Goal: Communication & Community: Answer question/provide support

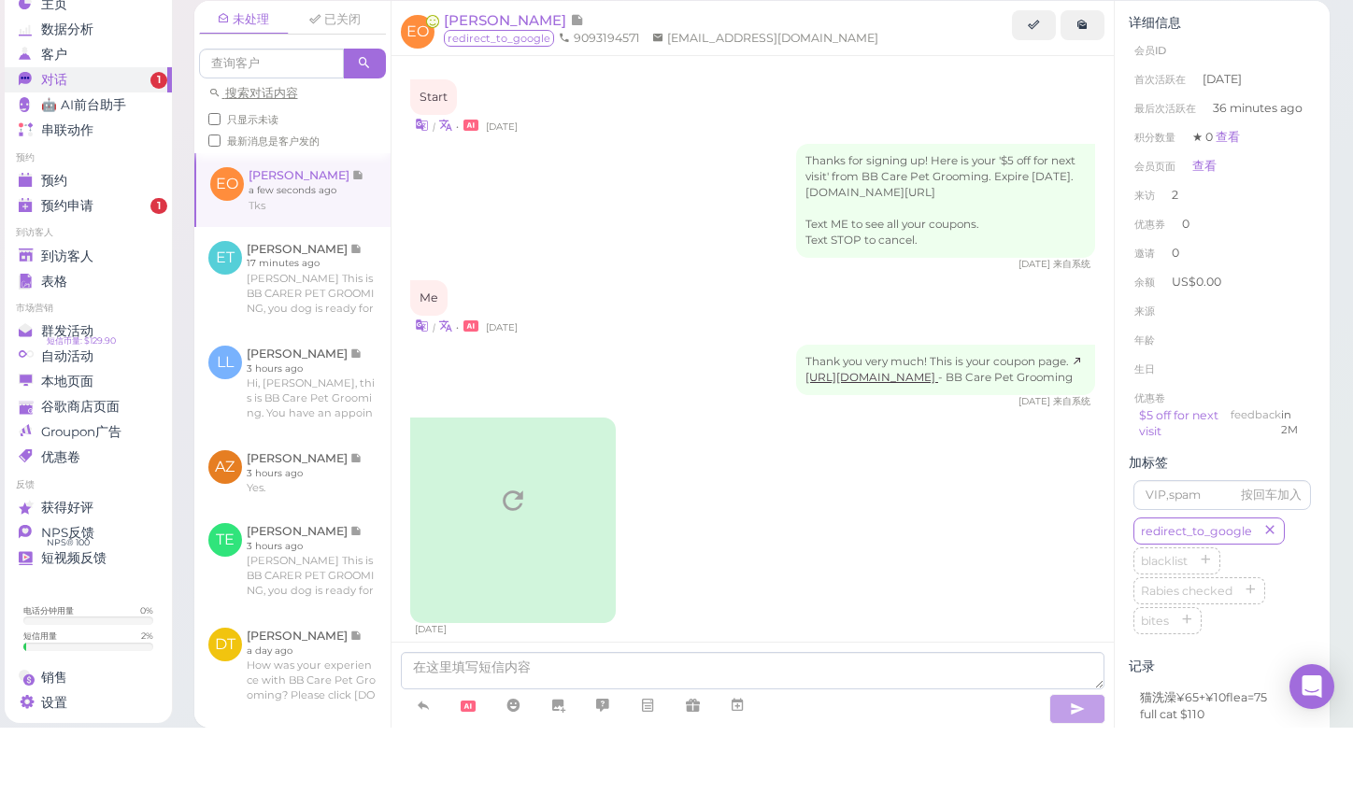
scroll to position [2424, 0]
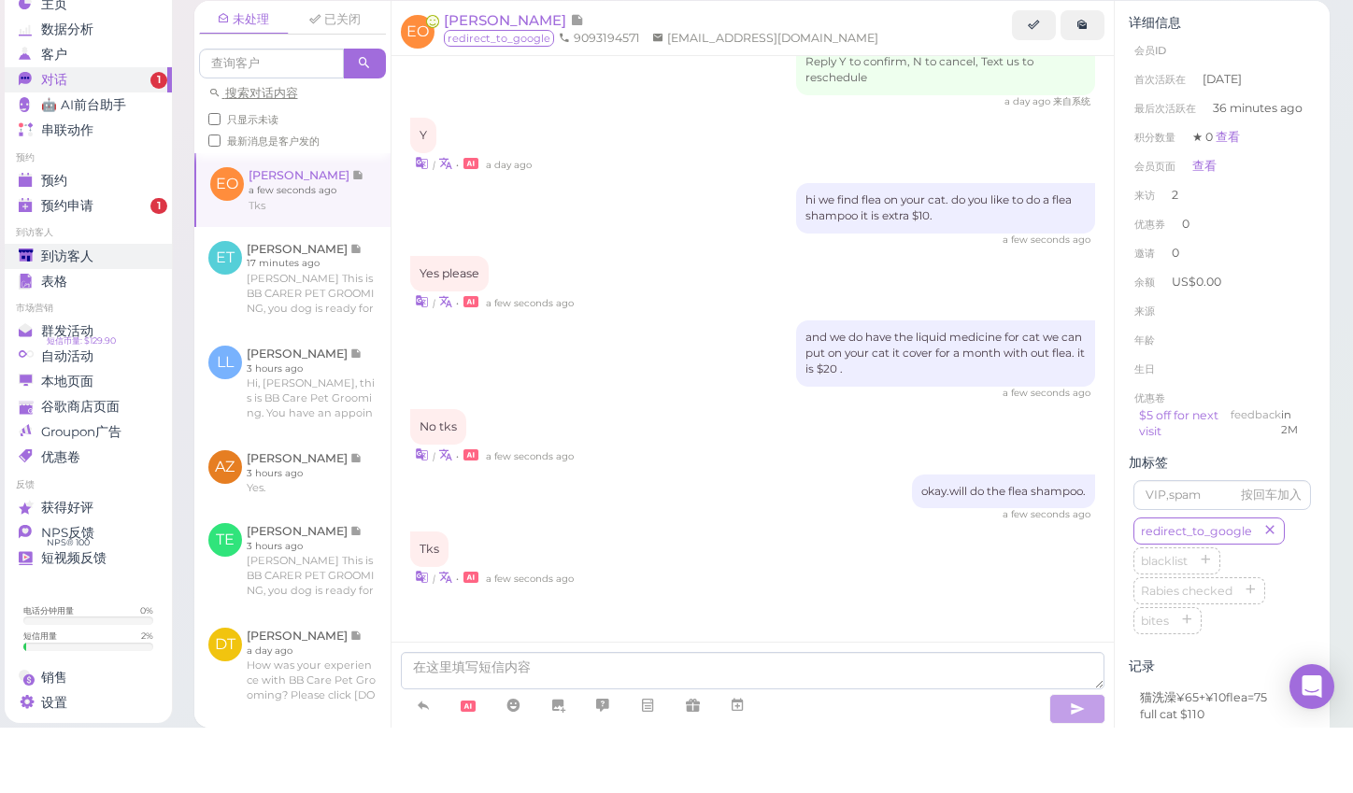
click at [40, 314] on div "到访客人" at bounding box center [86, 322] width 135 height 16
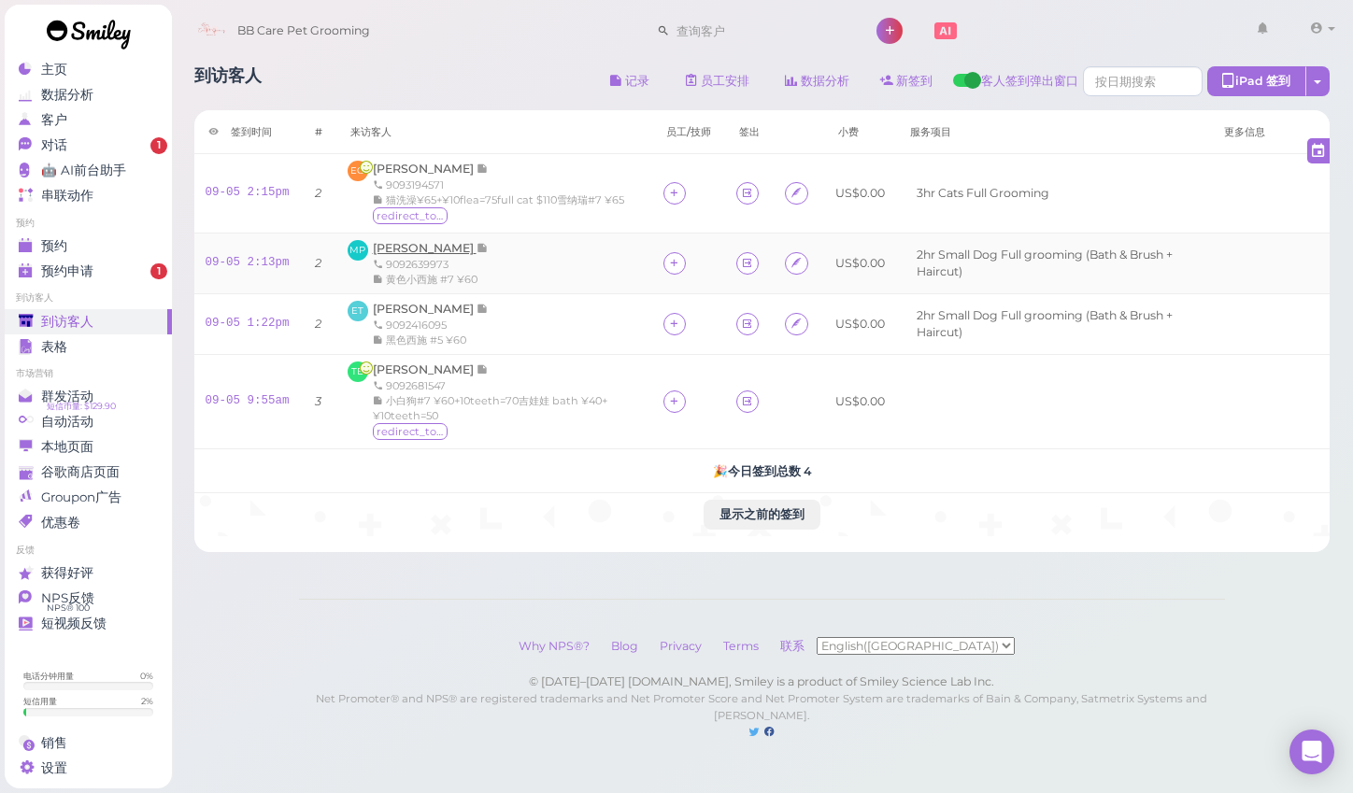
click at [416, 249] on span "[PERSON_NAME]" at bounding box center [425, 248] width 104 height 14
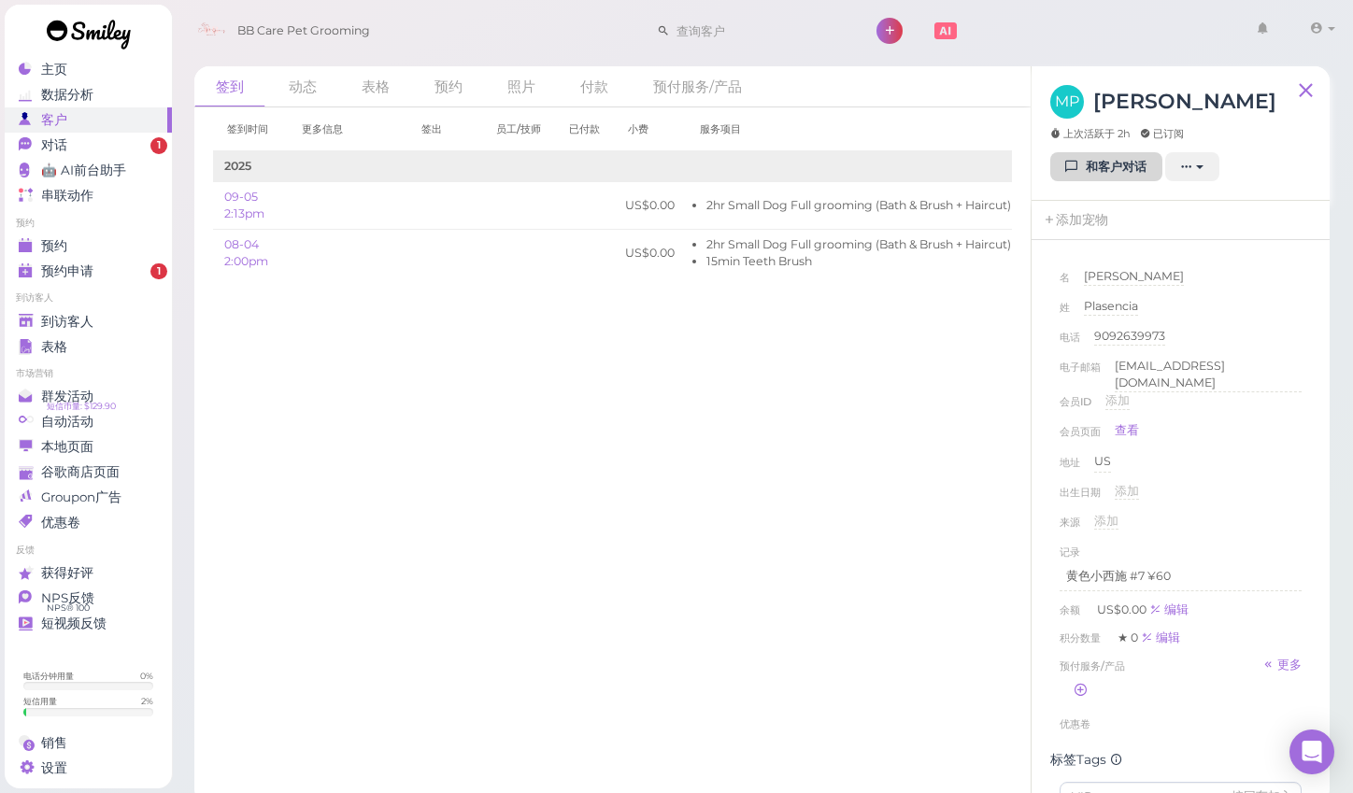
click at [1078, 172] on icon at bounding box center [1072, 167] width 12 height 14
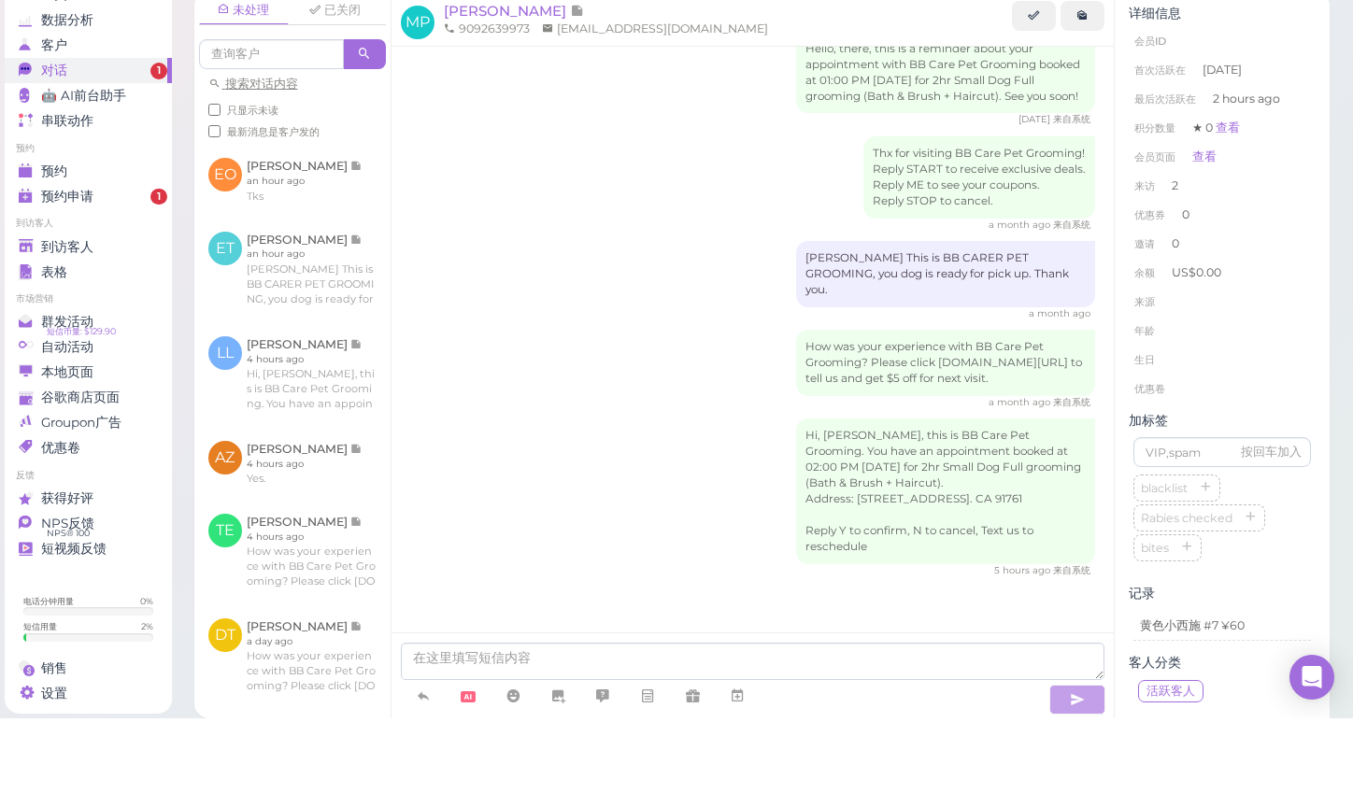
scroll to position [13, 0]
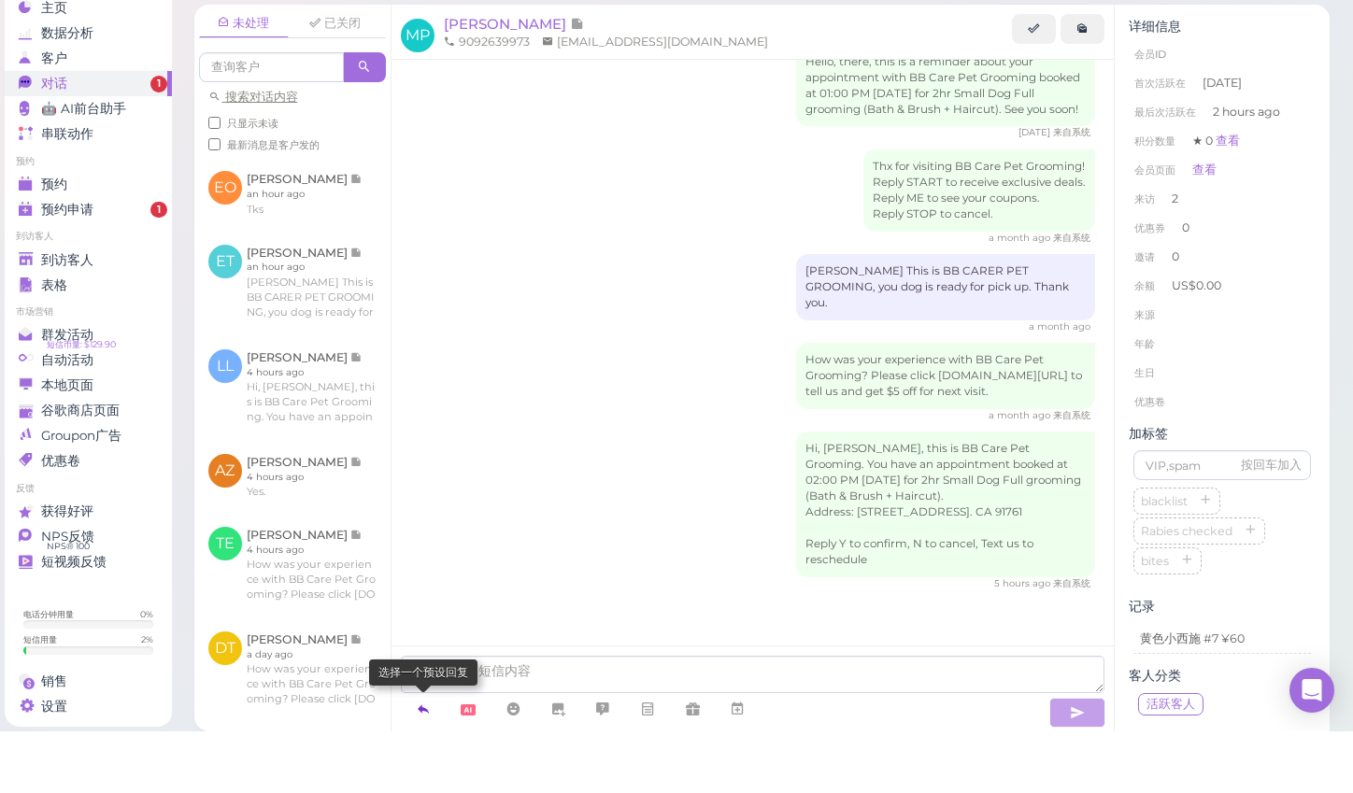
click at [428, 761] on icon at bounding box center [423, 770] width 15 height 19
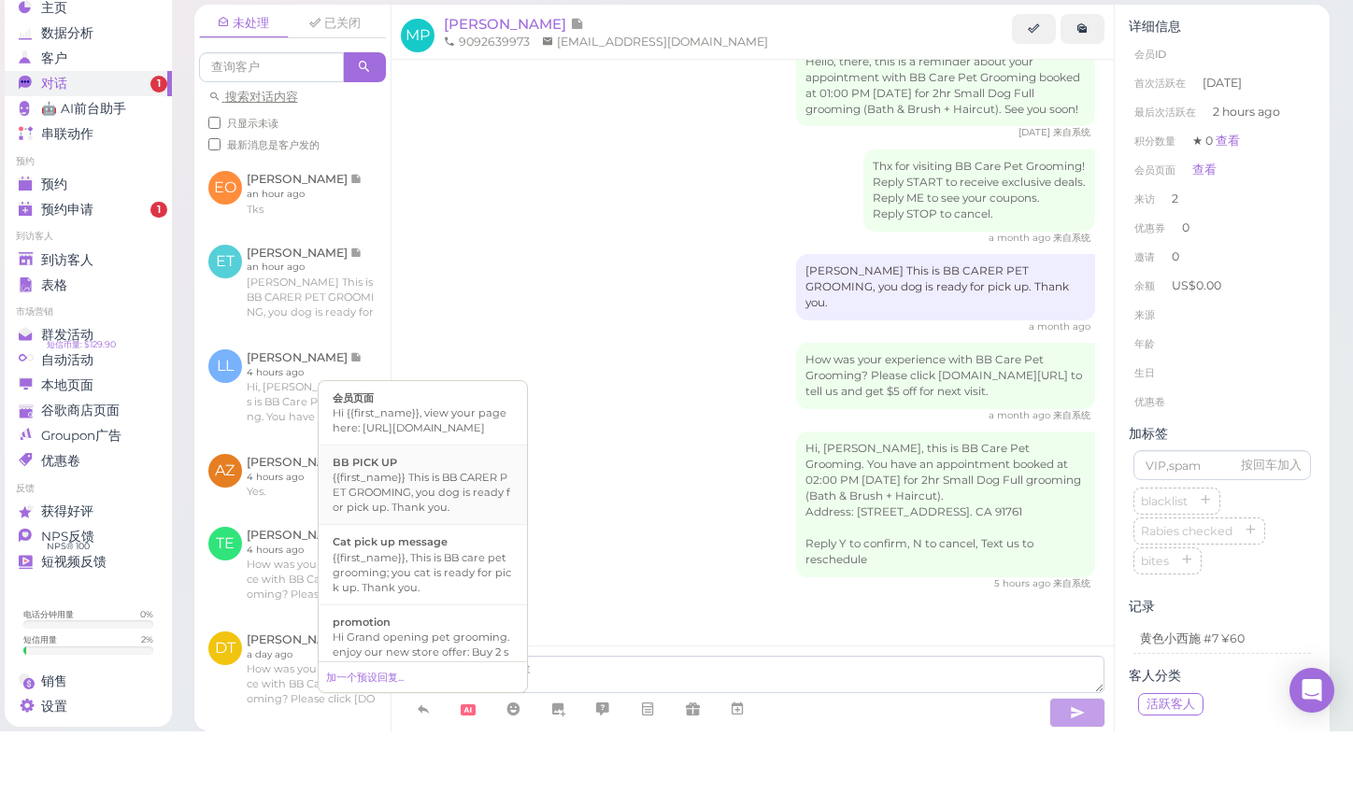
click at [440, 532] on div "{{first_name}} This is BB CARER PET GROOMING, you dog is ready for pick up. Tha…" at bounding box center [423, 554] width 180 height 45
type textarea "{{first_name}} This is BB CARER PET GROOMING, you dog is ready for pick up. Tha…"
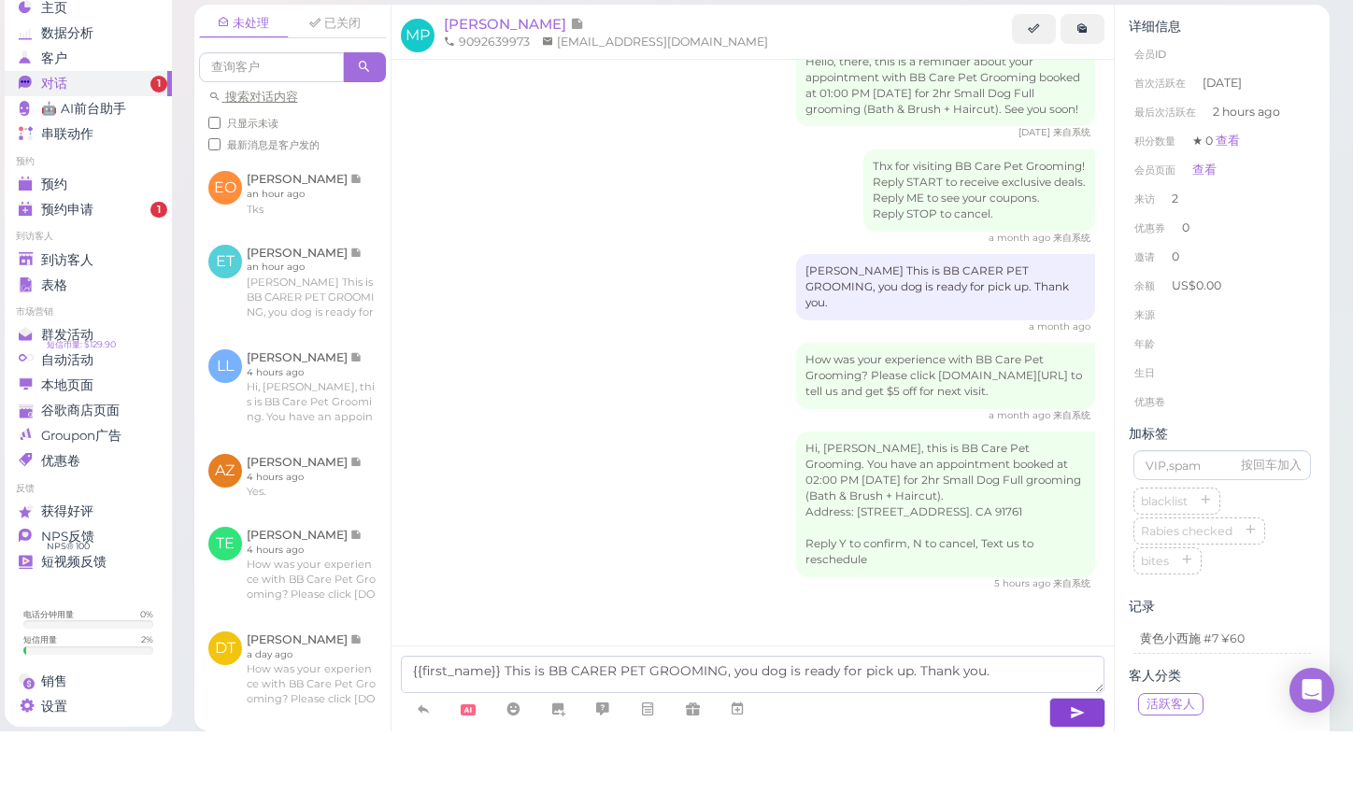
click at [1073, 765] on icon "button" at bounding box center [1077, 774] width 15 height 19
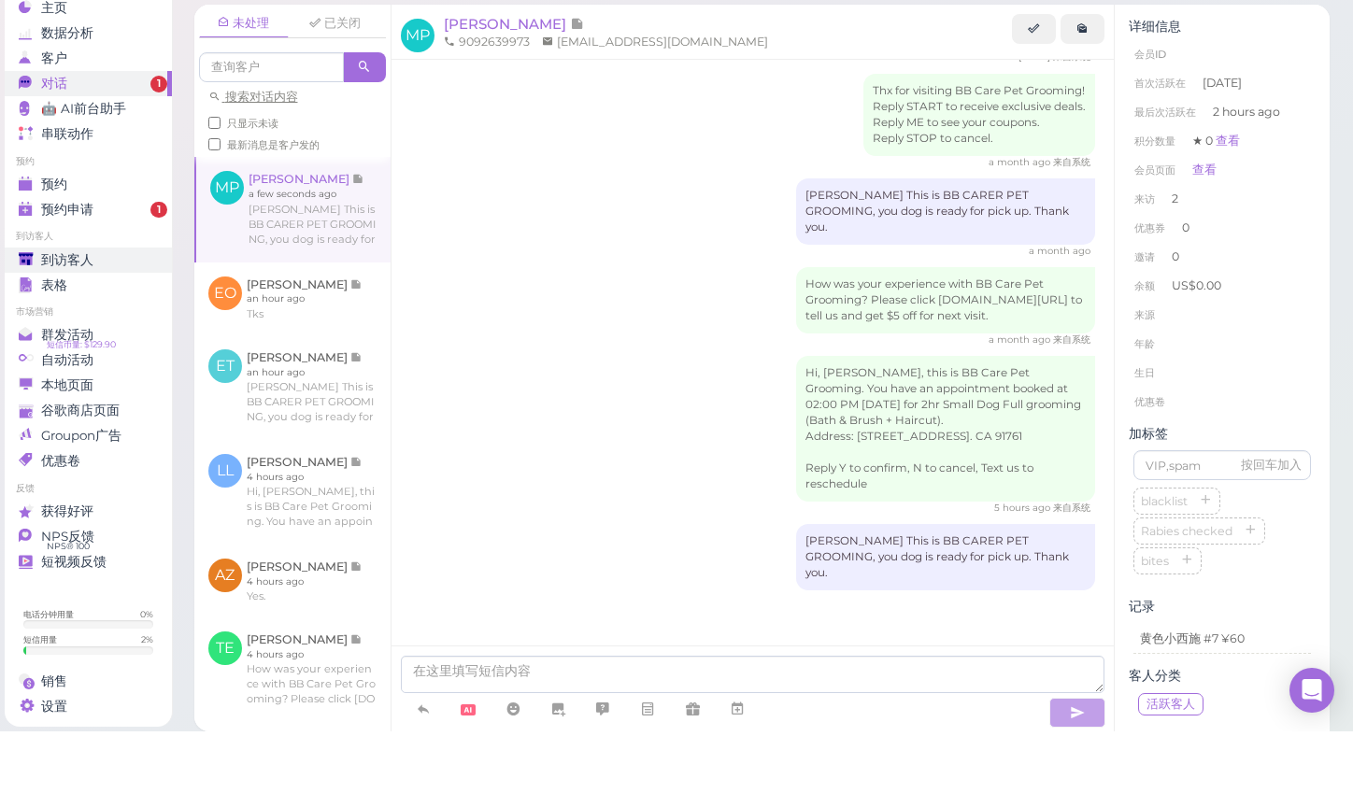
click at [64, 314] on span "到访客人" at bounding box center [67, 322] width 52 height 16
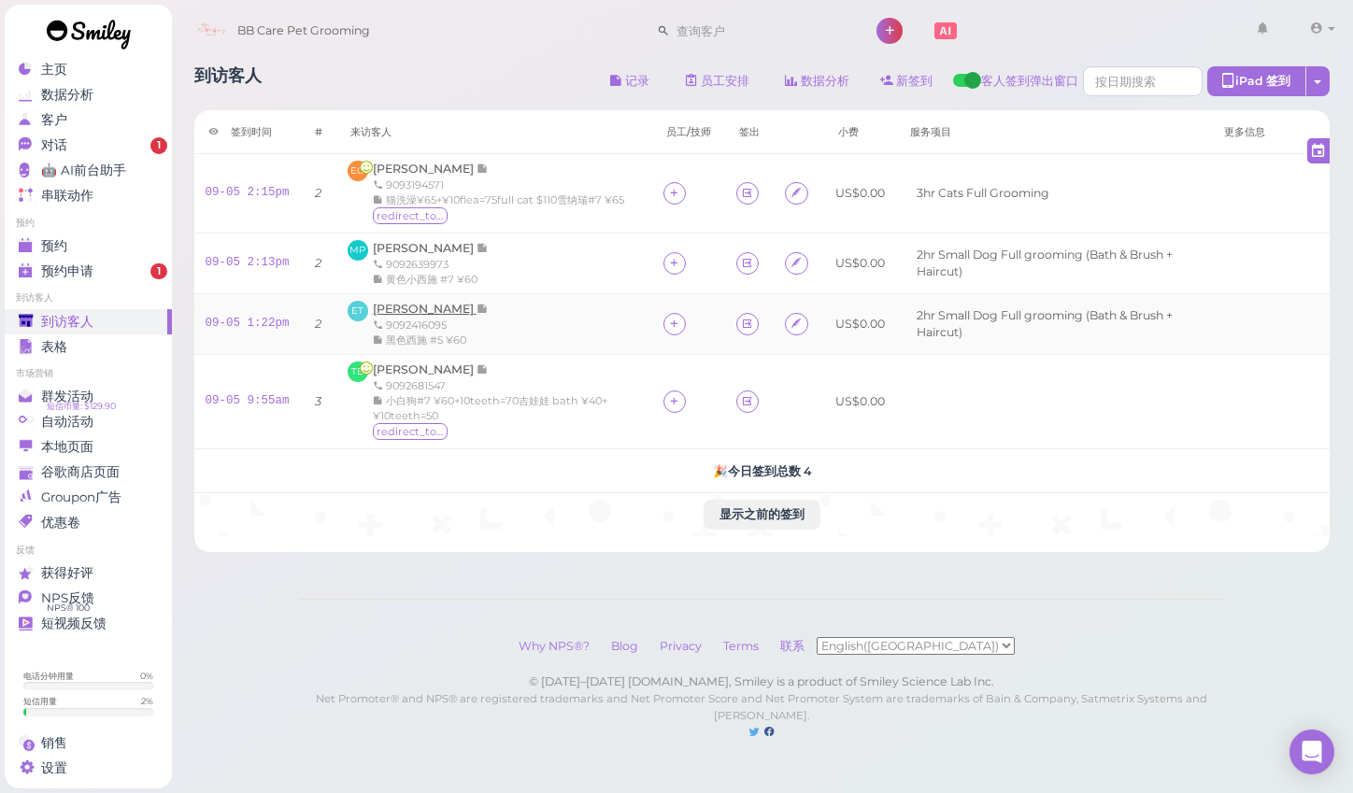
click at [414, 309] on span "[PERSON_NAME]" at bounding box center [425, 309] width 104 height 14
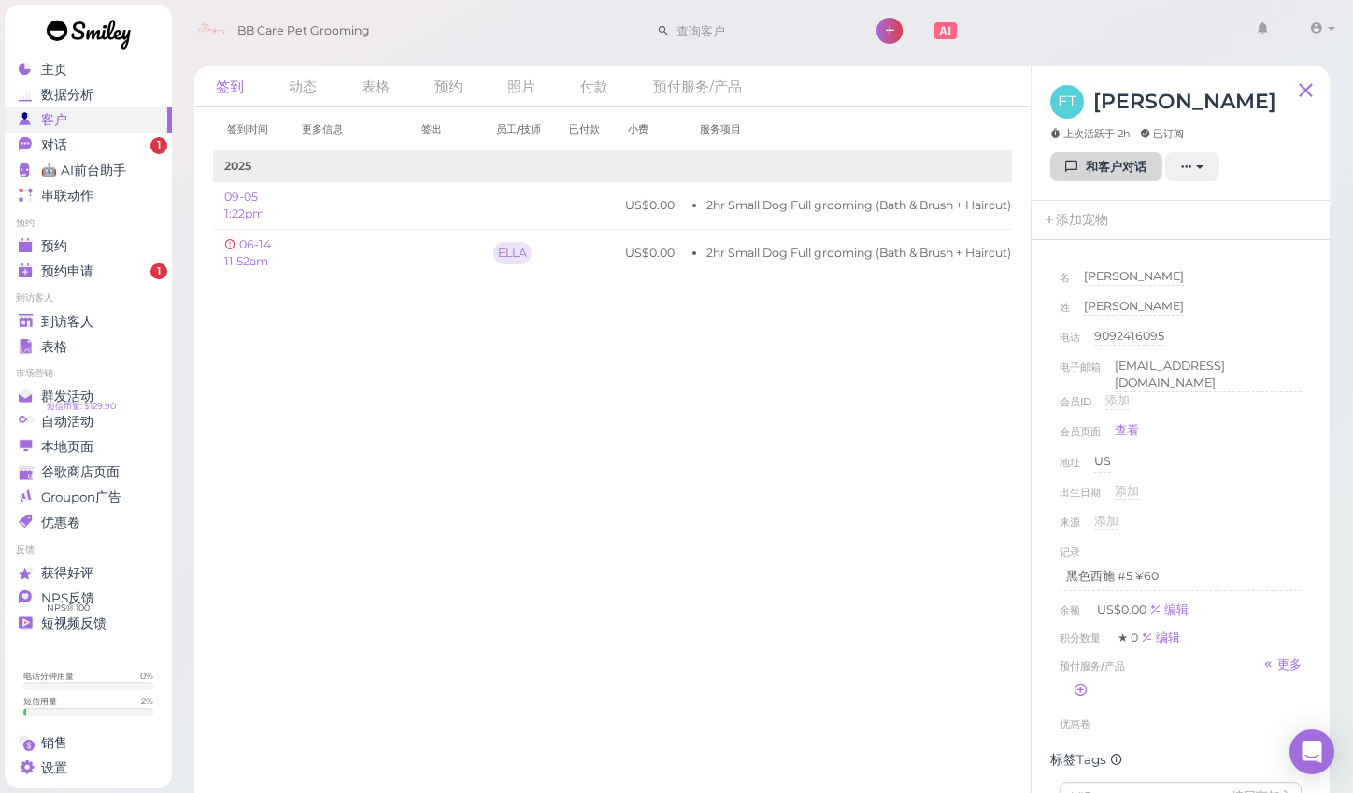
click at [1100, 170] on link "和客户对话" at bounding box center [1106, 167] width 112 height 30
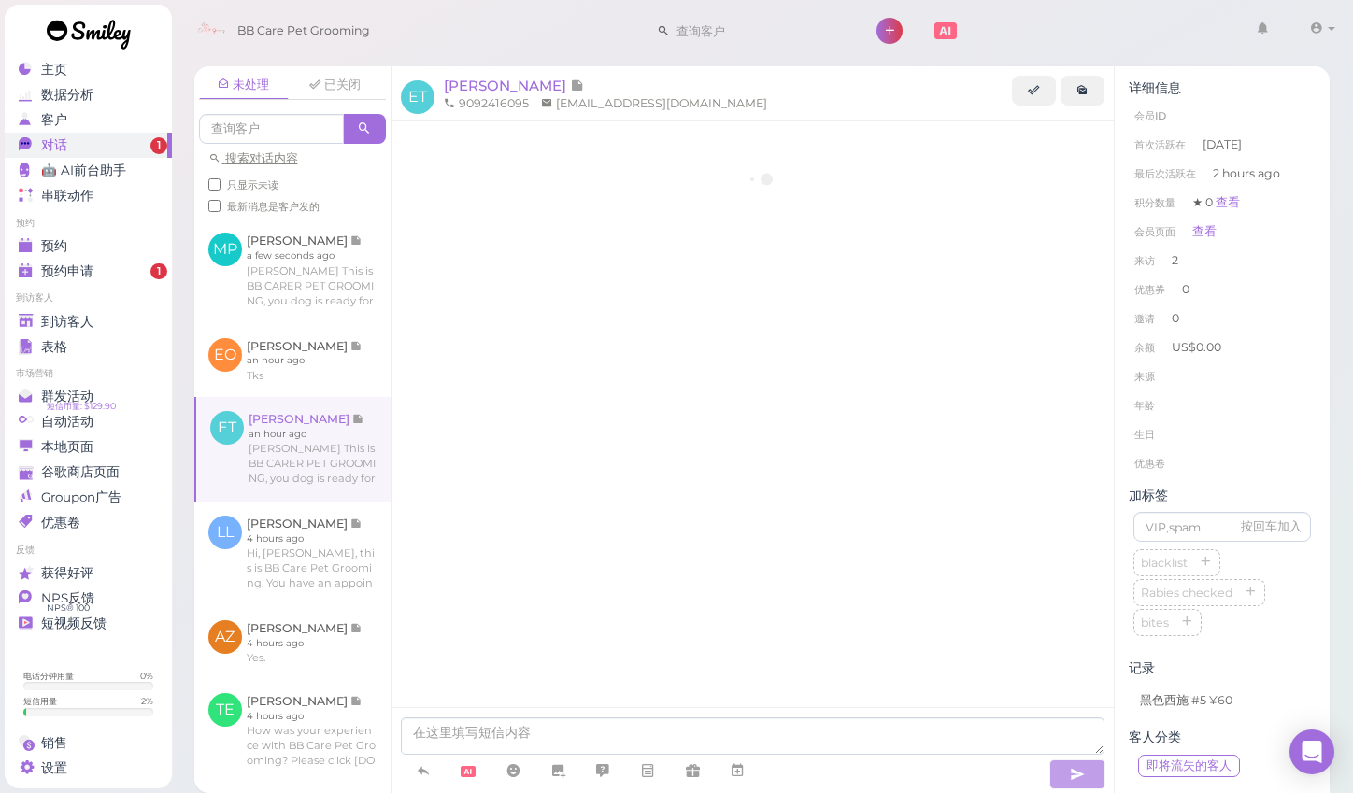
scroll to position [597, 0]
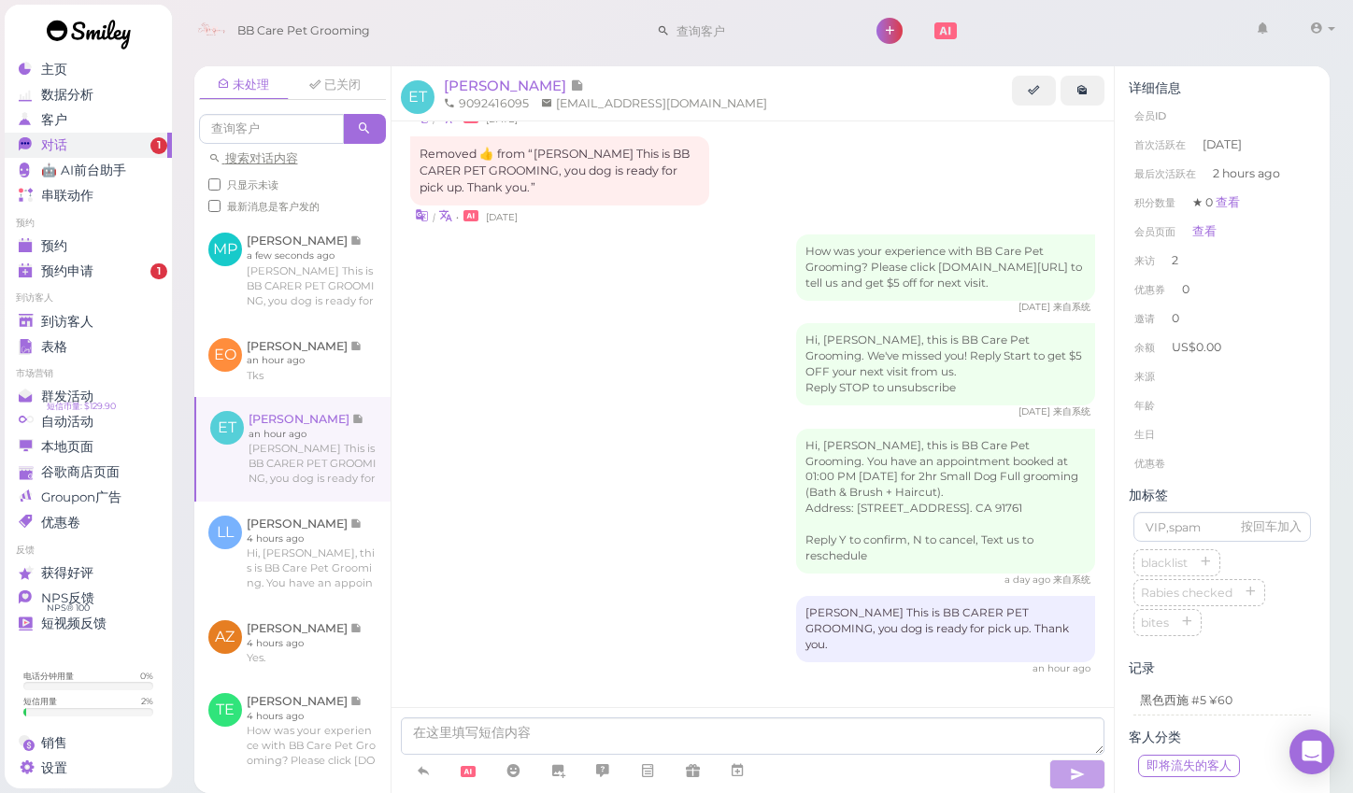
click at [575, 382] on div "Hi, Edwin, this is BB Care Pet Grooming. We've missed you! Reply Start to get $…" at bounding box center [753, 370] width 686 height 95
click at [1347, 293] on div "未处理 已关闭 搜索对话内容 只显示未读 最新消息是客户发的 MP Melissa Plasencia EO" at bounding box center [762, 422] width 1183 height 741
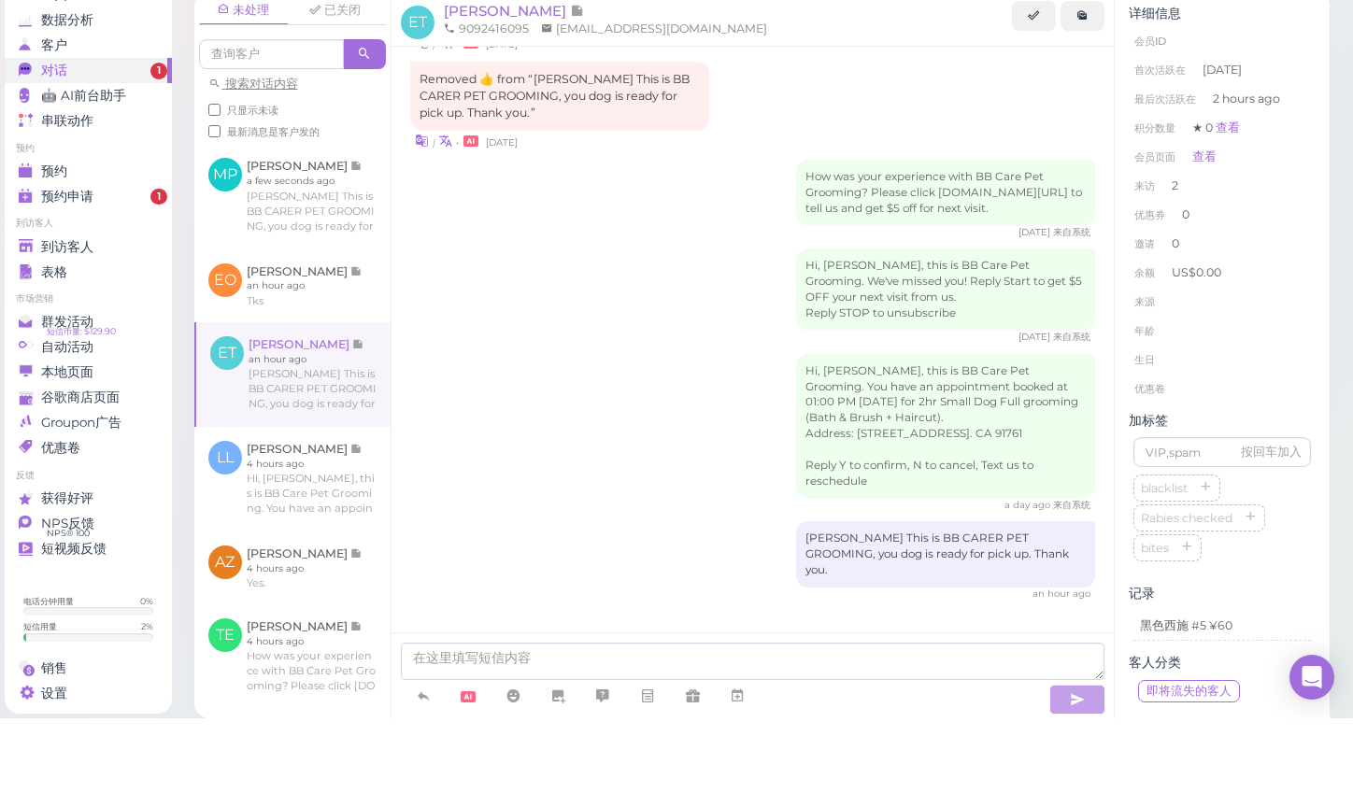
scroll to position [14, 0]
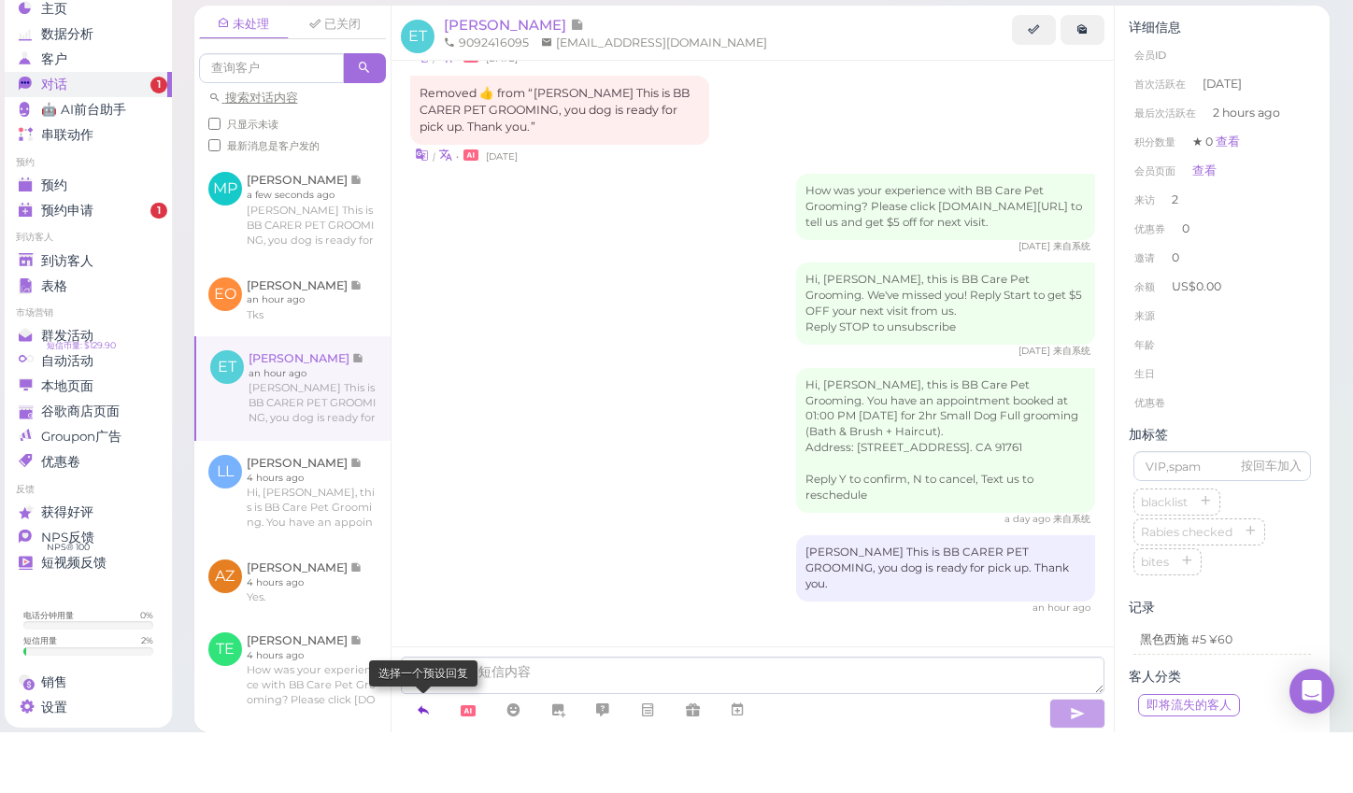
click at [429, 761] on icon at bounding box center [423, 770] width 15 height 19
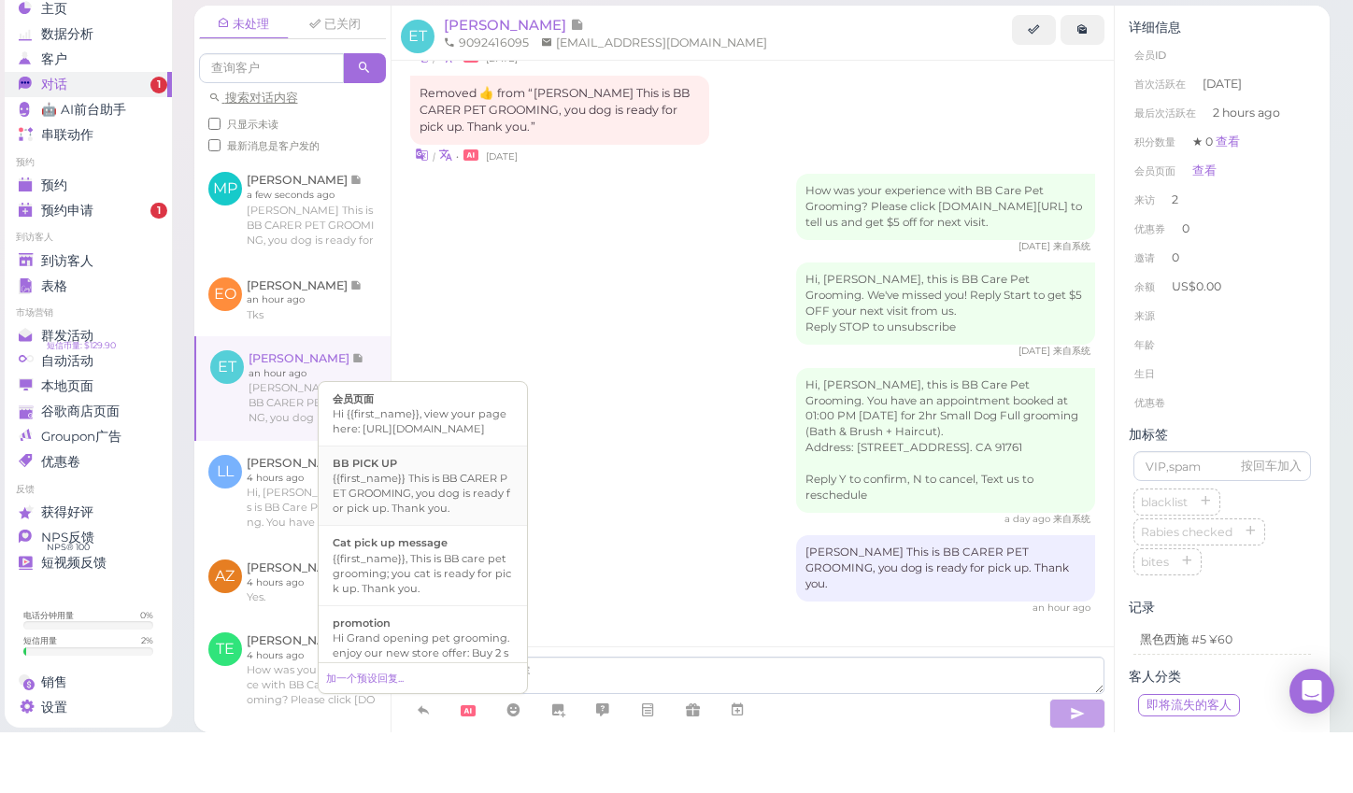
click at [460, 532] on div "{{first_name}} This is BB CARER PET GROOMING, you dog is ready for pick up. Tha…" at bounding box center [423, 554] width 180 height 45
type textarea "{{first_name}} This is BB CARER PET GROOMING, you dog is ready for pick up. Tha…"
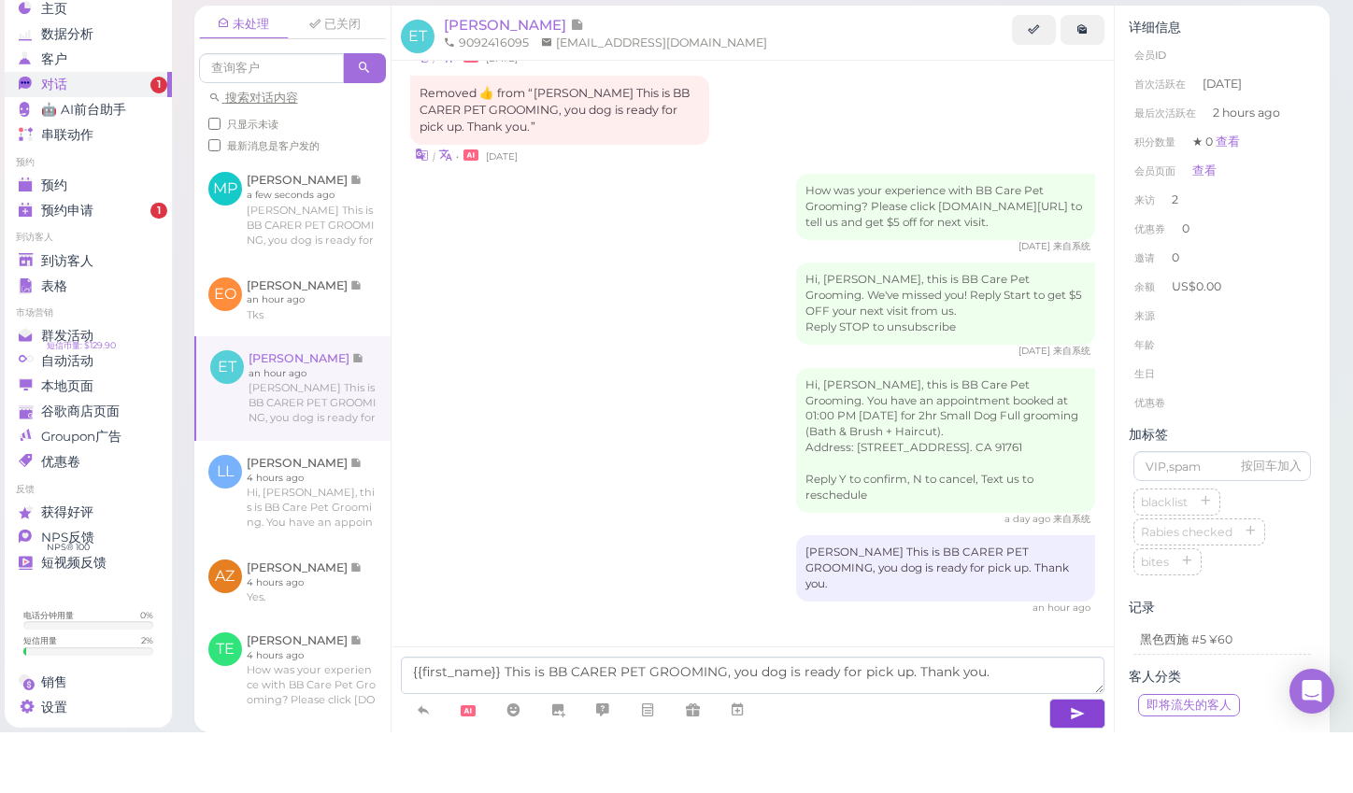
click at [1073, 765] on icon "button" at bounding box center [1077, 774] width 15 height 19
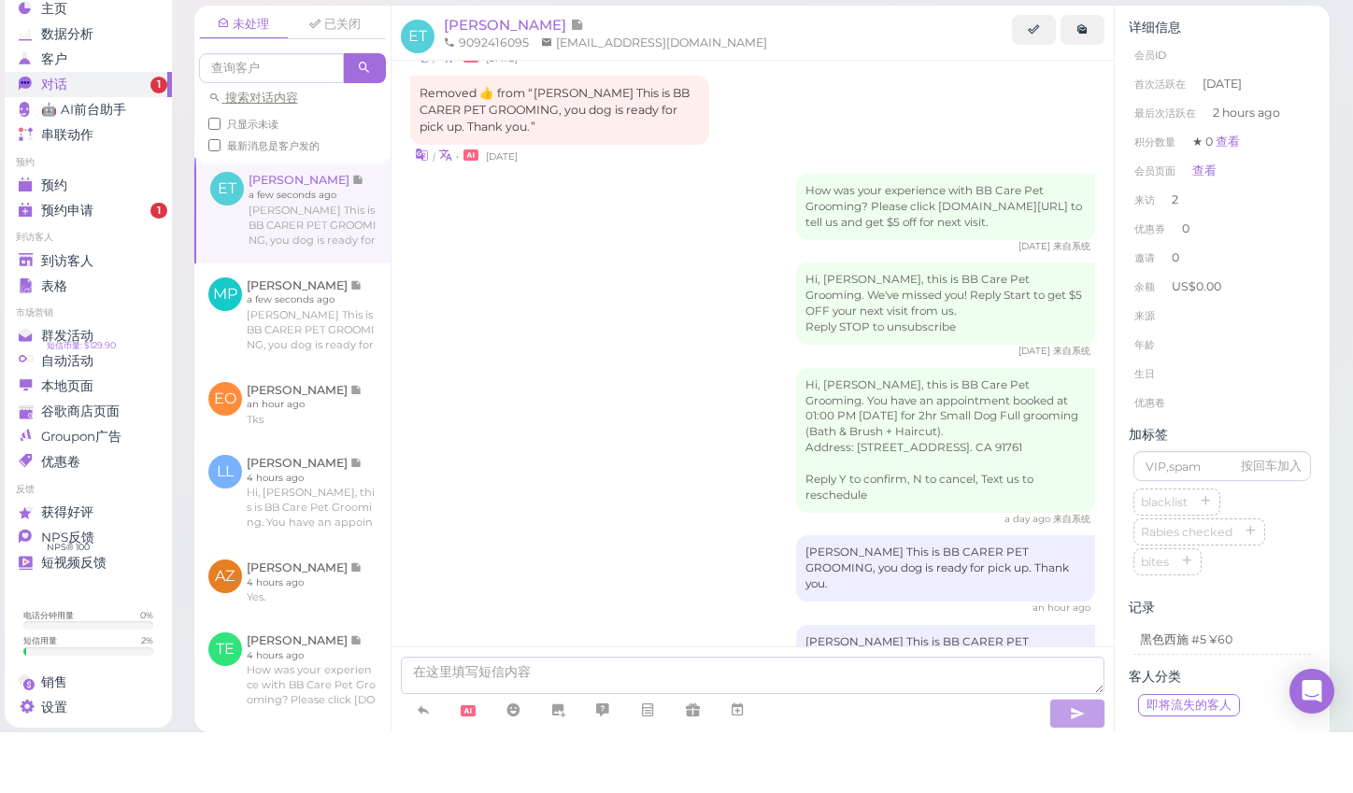
scroll to position [655, 0]
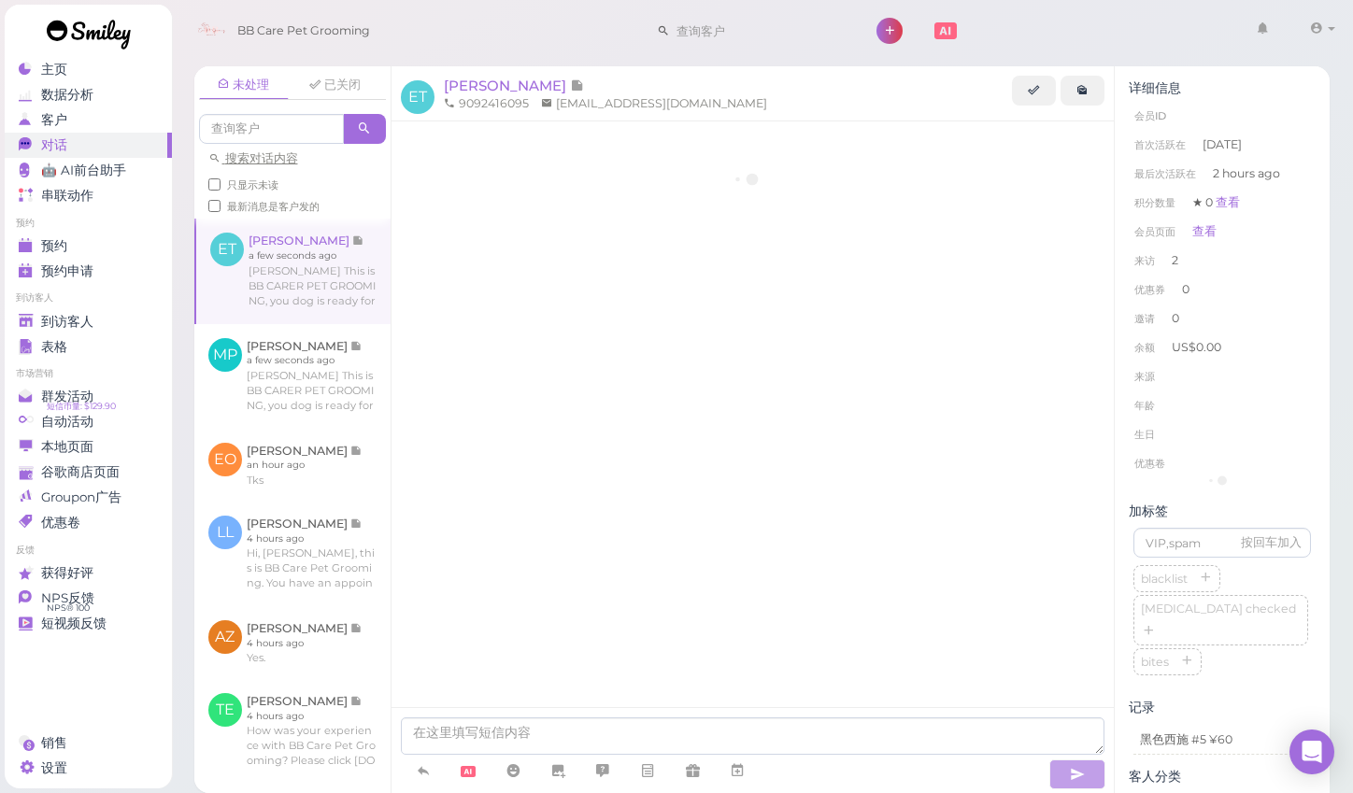
scroll to position [668, 0]
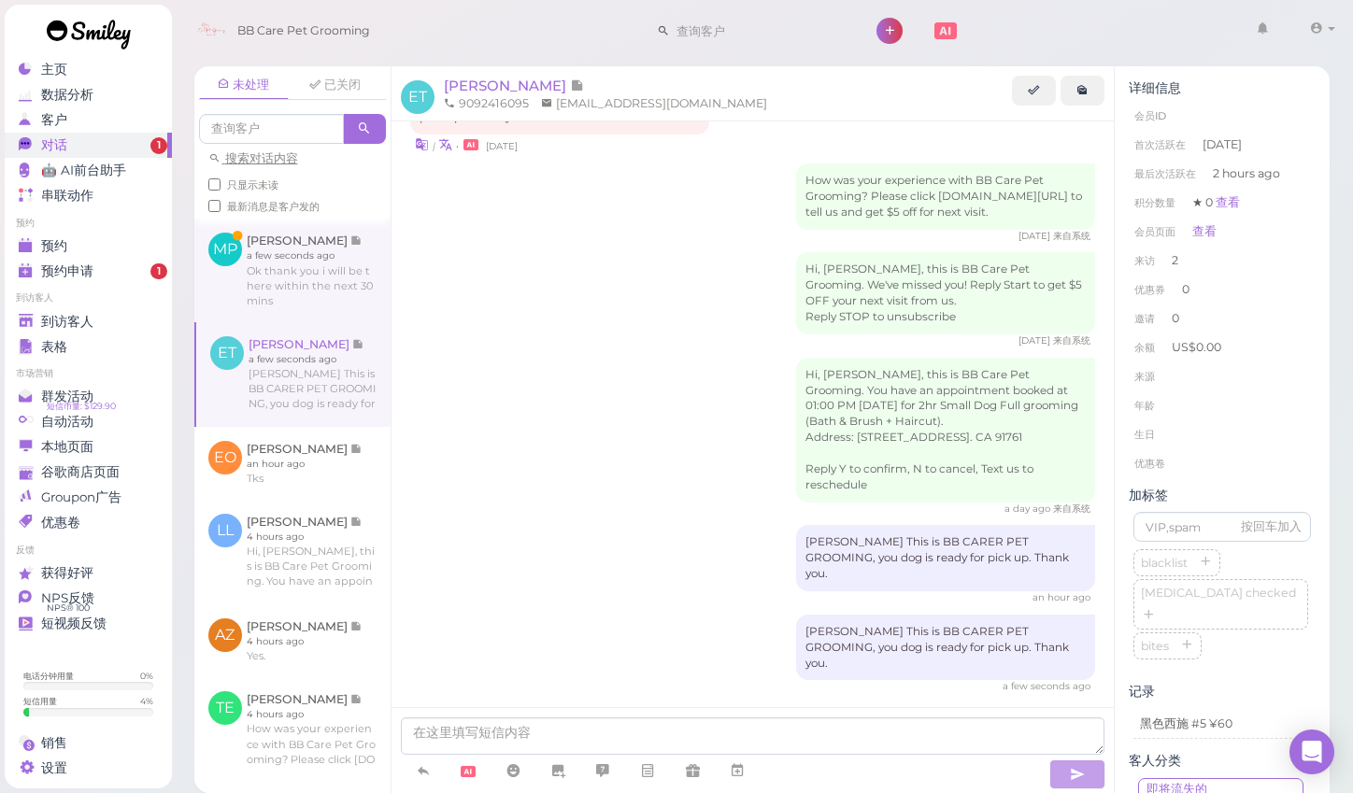
click at [331, 255] on link at bounding box center [292, 270] width 196 height 103
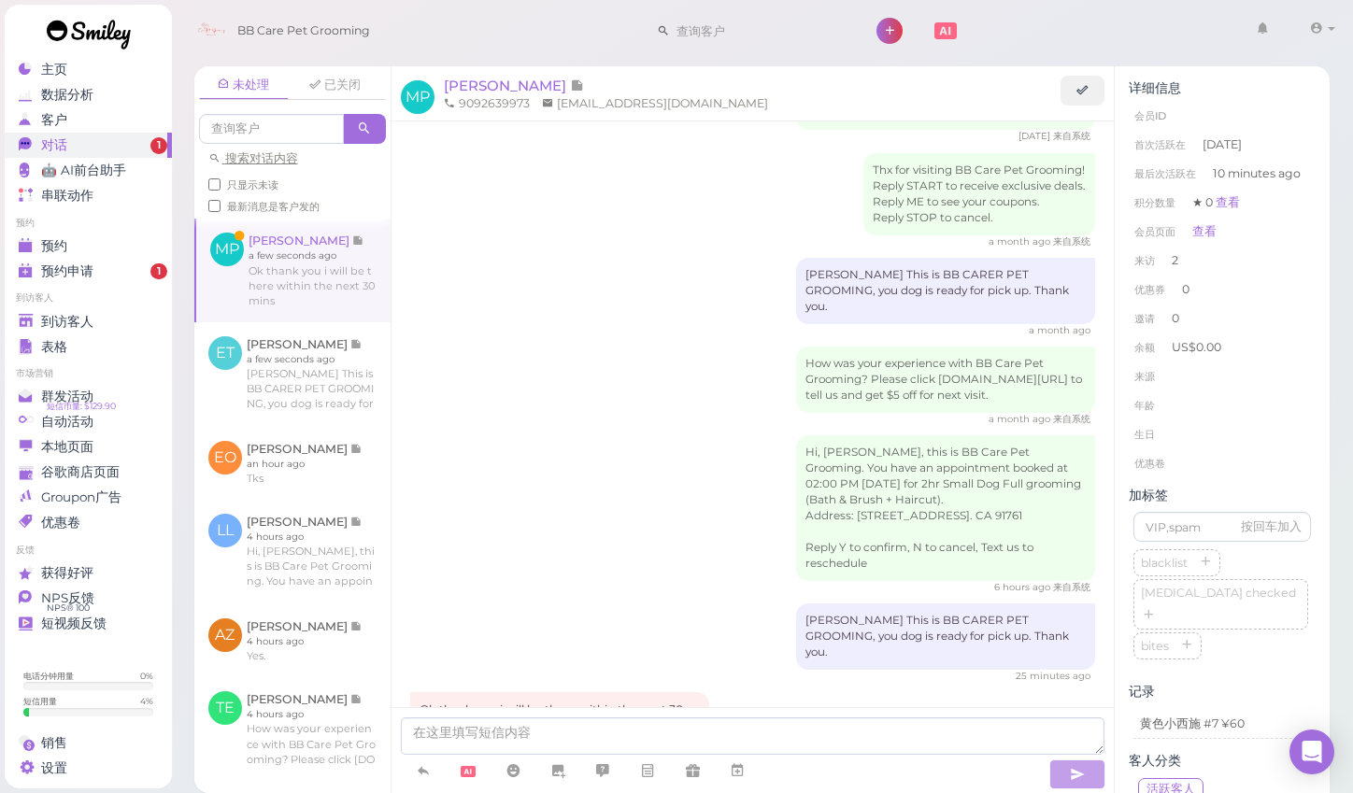
scroll to position [781, 0]
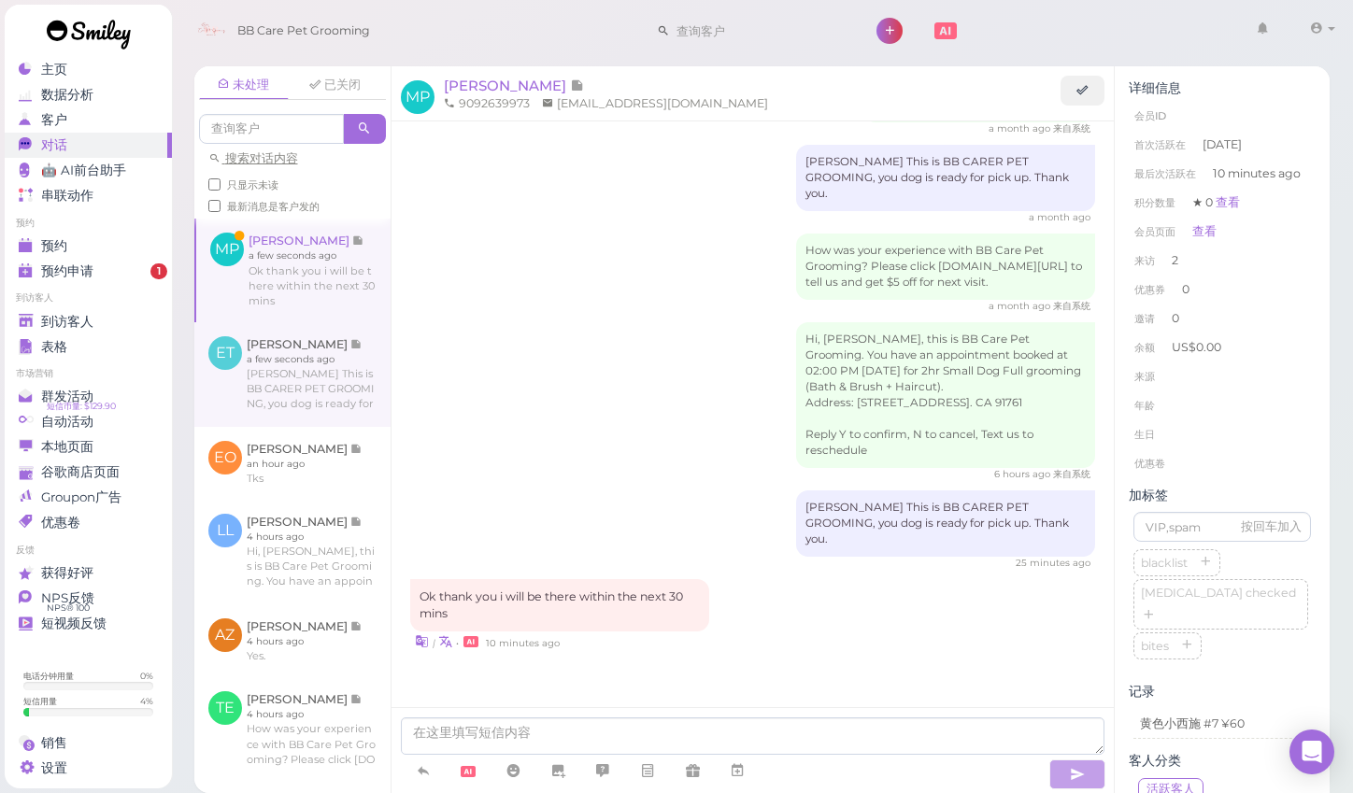
click at [319, 361] on link at bounding box center [292, 374] width 196 height 105
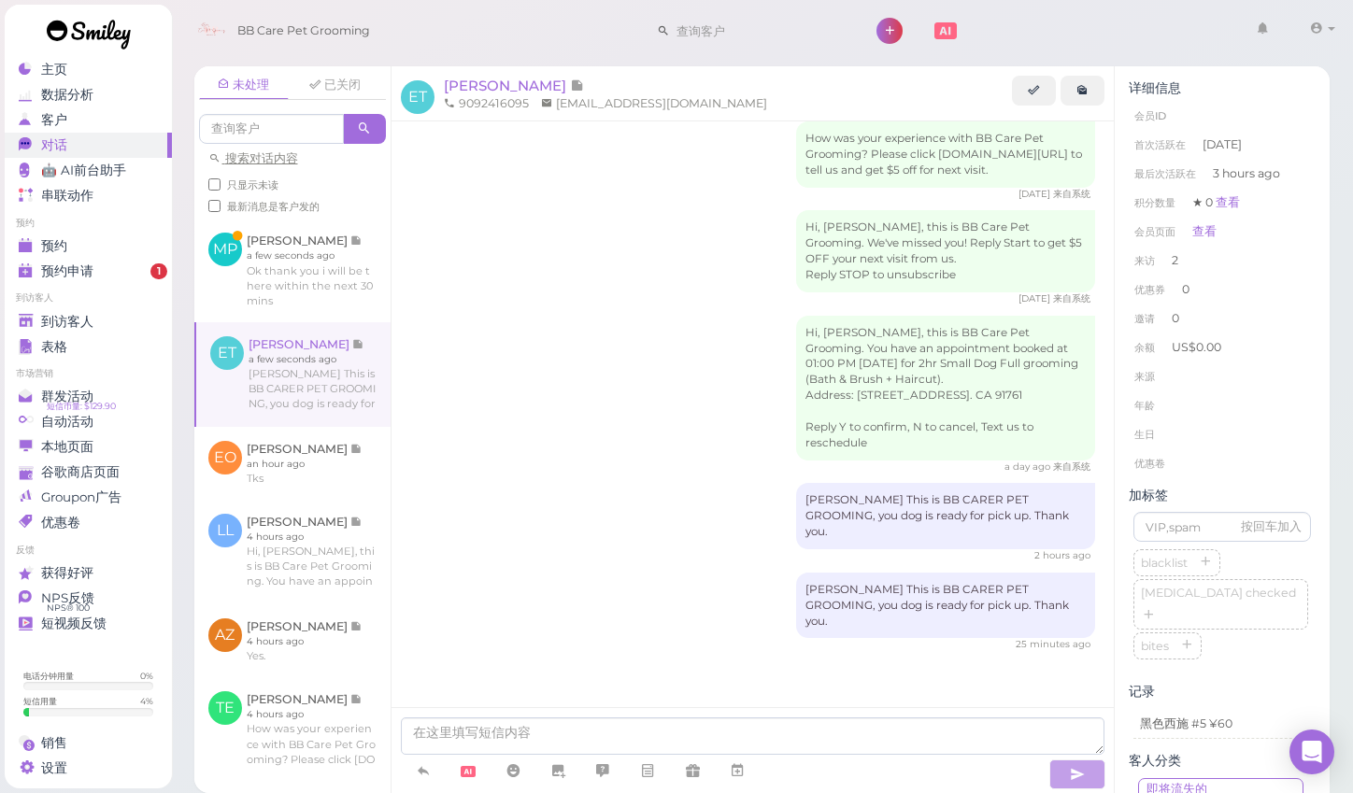
scroll to position [668, 0]
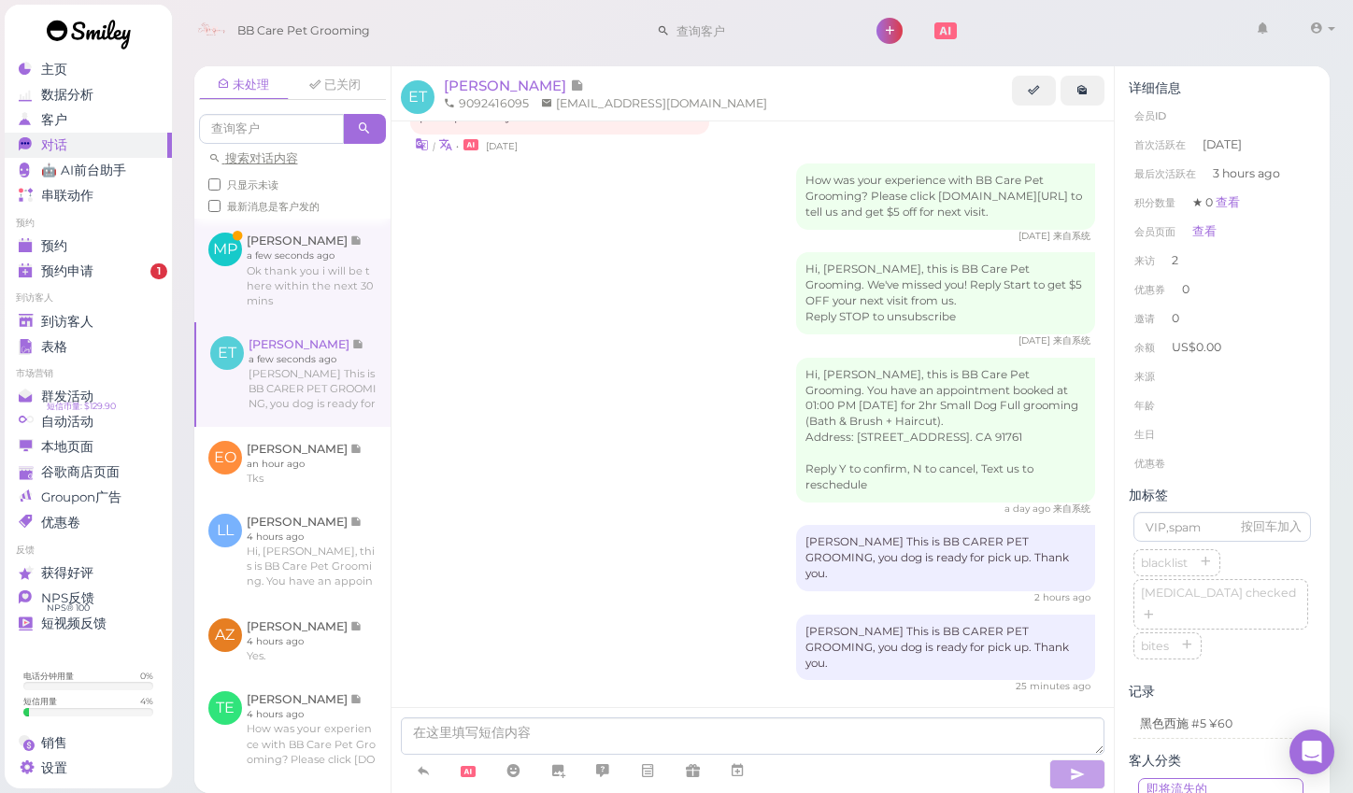
click at [269, 275] on link at bounding box center [292, 270] width 196 height 103
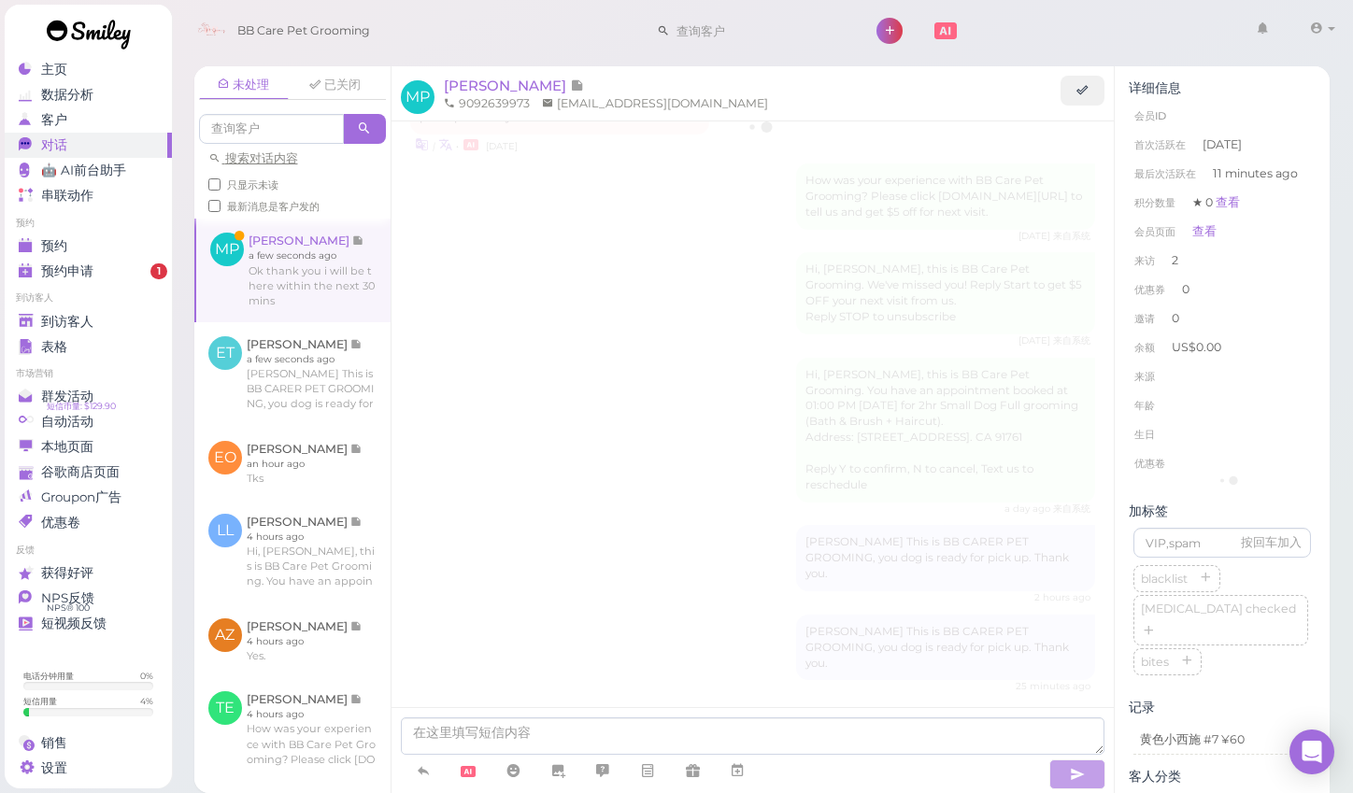
scroll to position [781, 0]
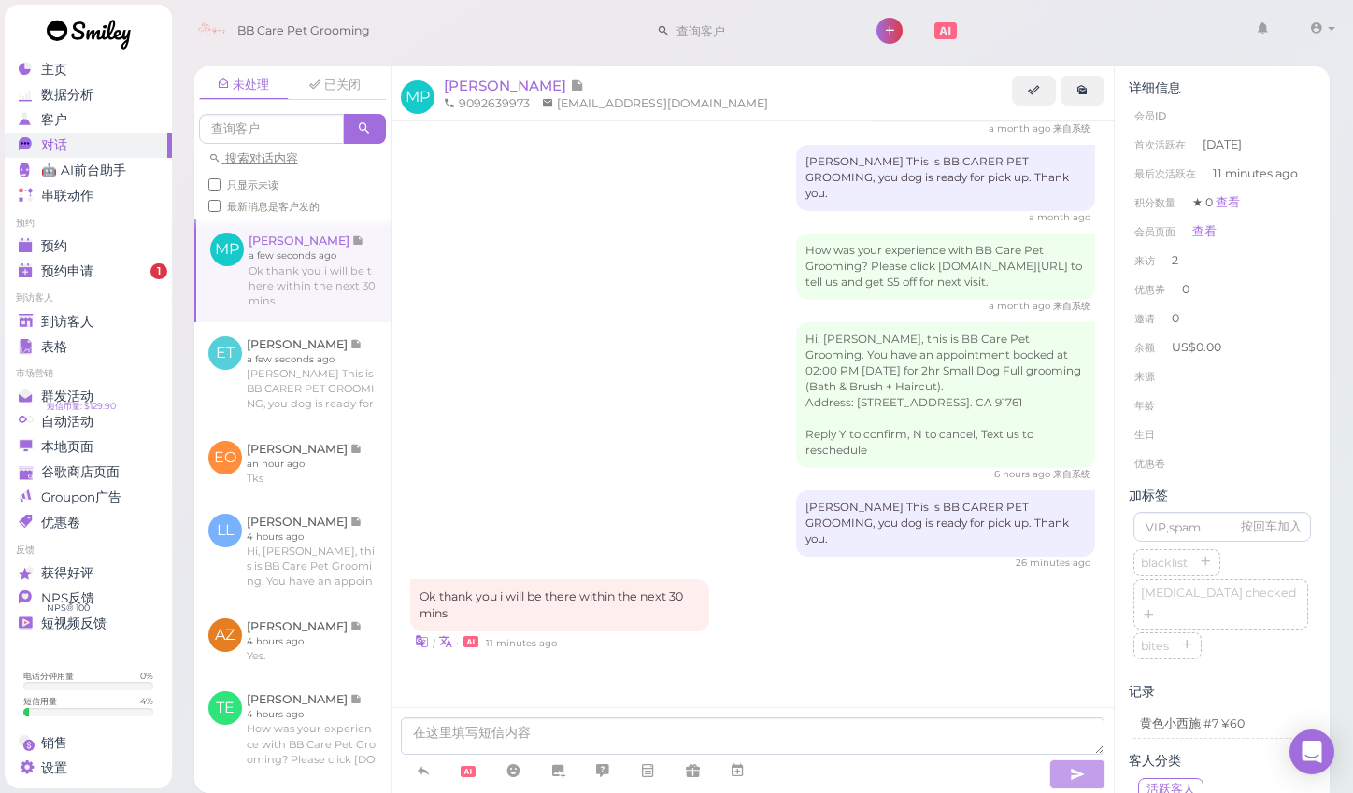
click at [474, 402] on div "Hi, Melissa, this is BB Care Pet Grooming. You have an appointment booked at 02…" at bounding box center [753, 401] width 686 height 159
click at [125, 268] on div "预约申请" at bounding box center [86, 271] width 135 height 16
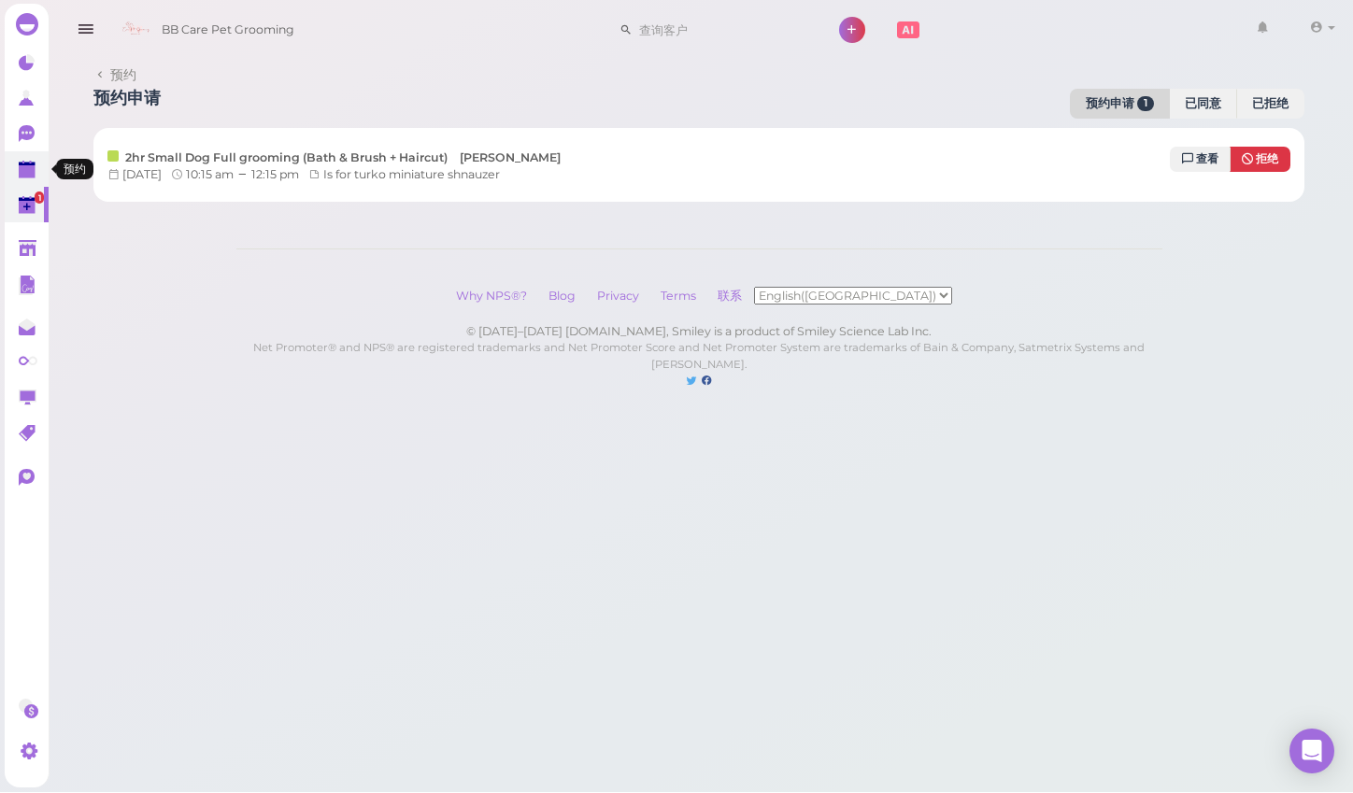
click at [31, 162] on icon at bounding box center [26, 163] width 9 height 3
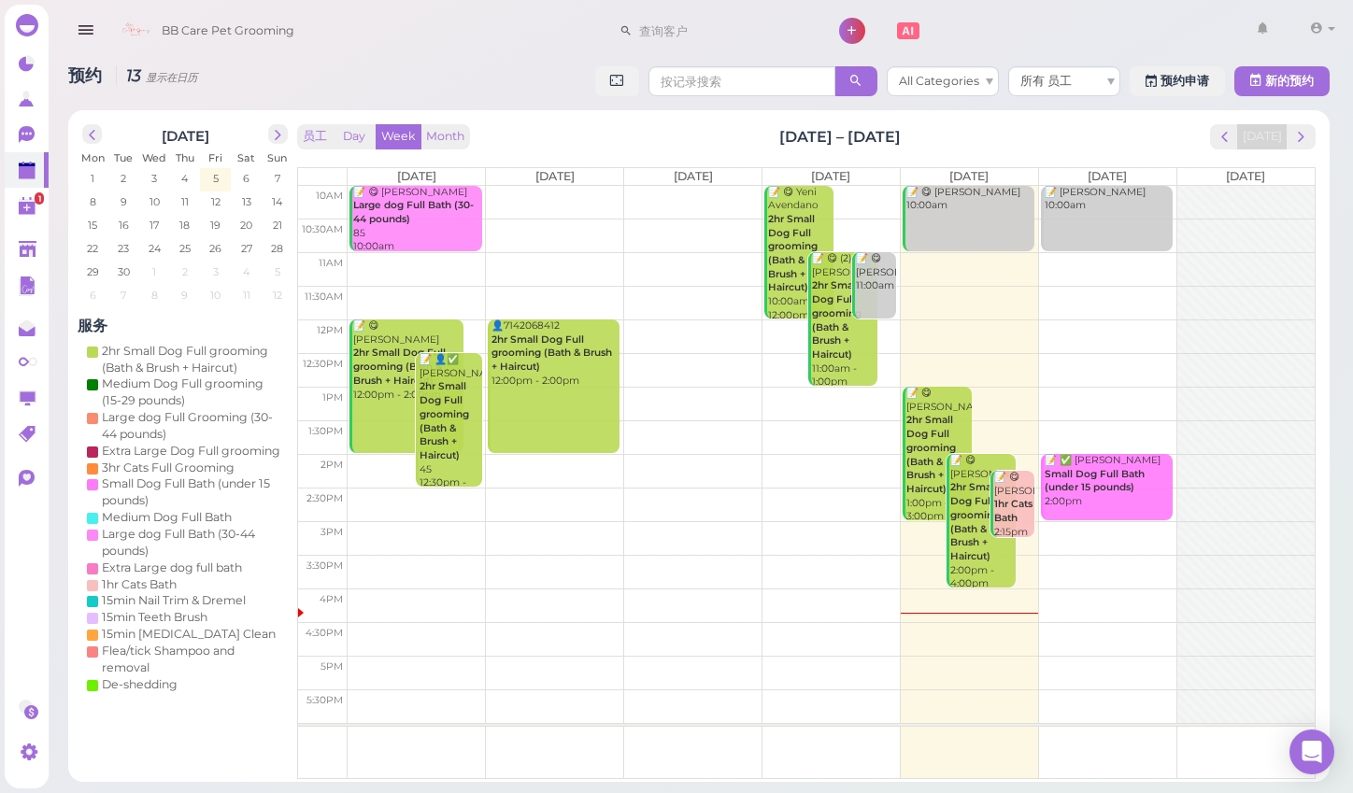
drag, startPoint x: 1079, startPoint y: 1, endPoint x: 1058, endPoint y: 1, distance: 21.5
click at [1077, 1] on div "BB Care Pet Grooming 1" at bounding box center [702, 26] width 1308 height 52
click at [37, 215] on icon at bounding box center [29, 207] width 20 height 20
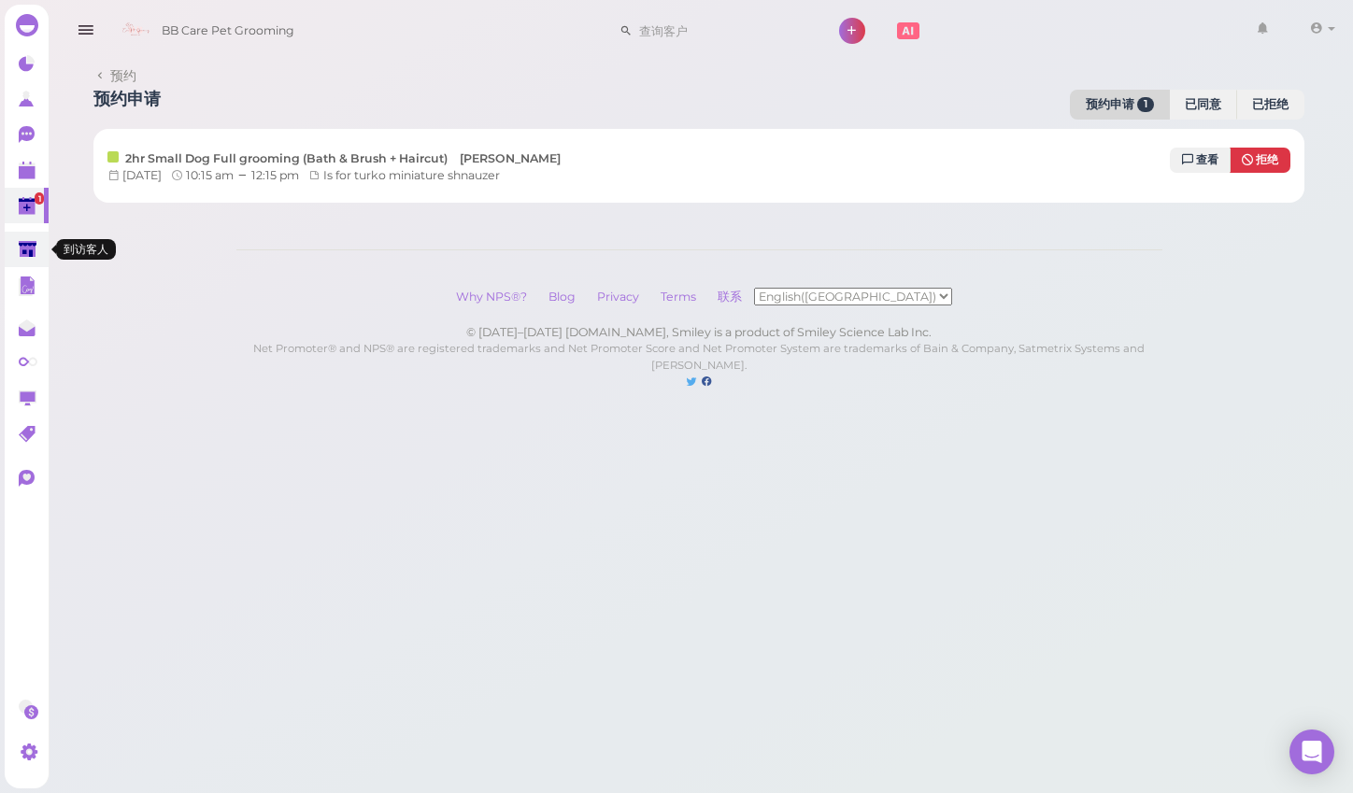
click at [35, 248] on polygon at bounding box center [28, 249] width 18 height 16
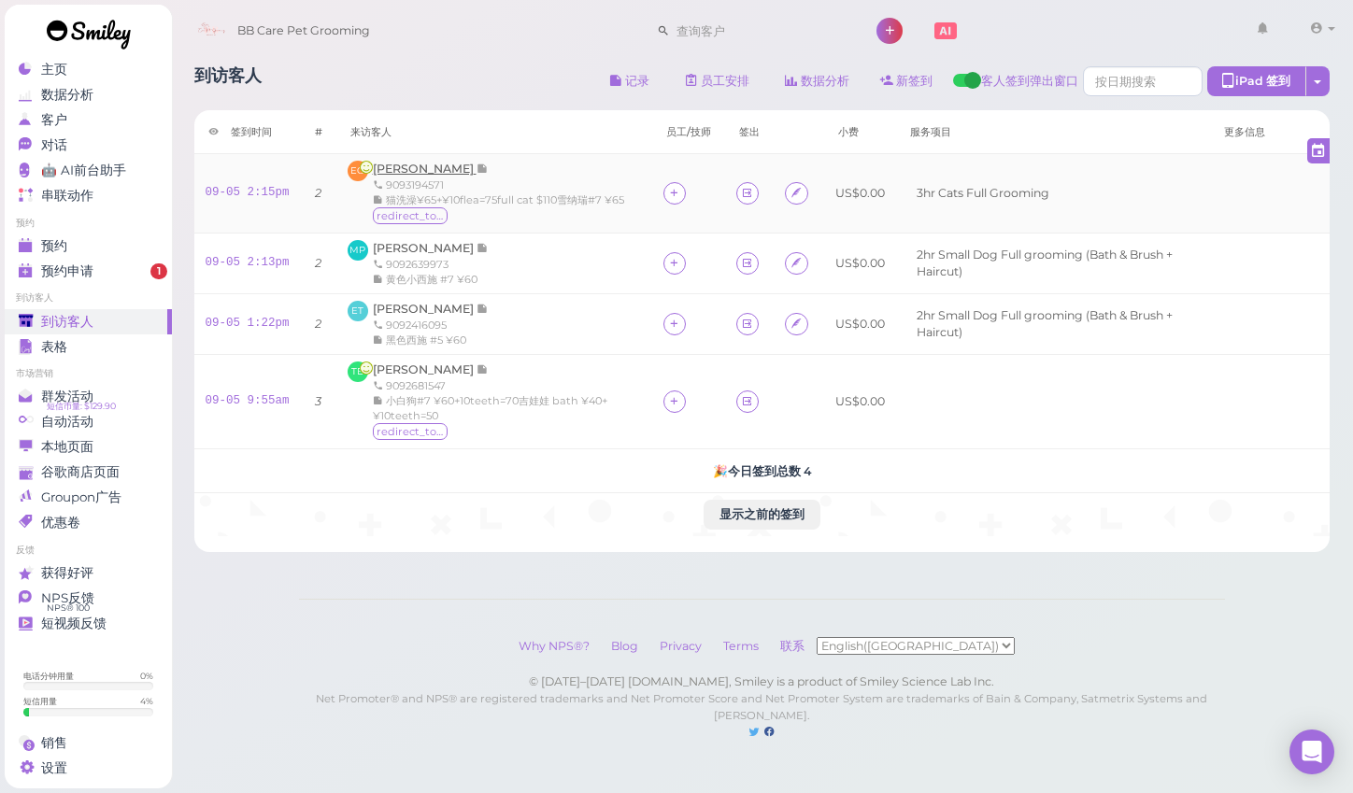
click at [408, 174] on span "[PERSON_NAME]" at bounding box center [425, 169] width 104 height 14
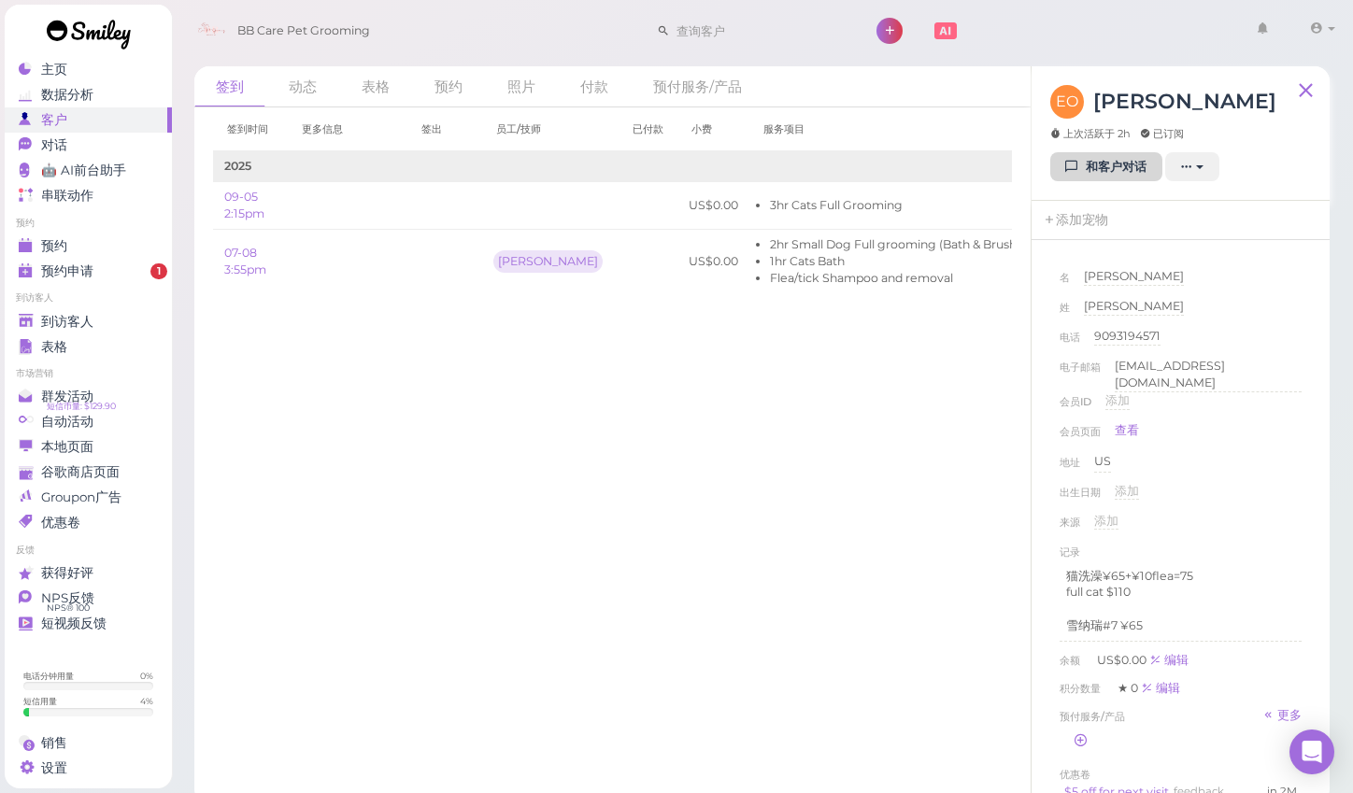
click at [1129, 163] on link "和客户对话" at bounding box center [1106, 167] width 112 height 30
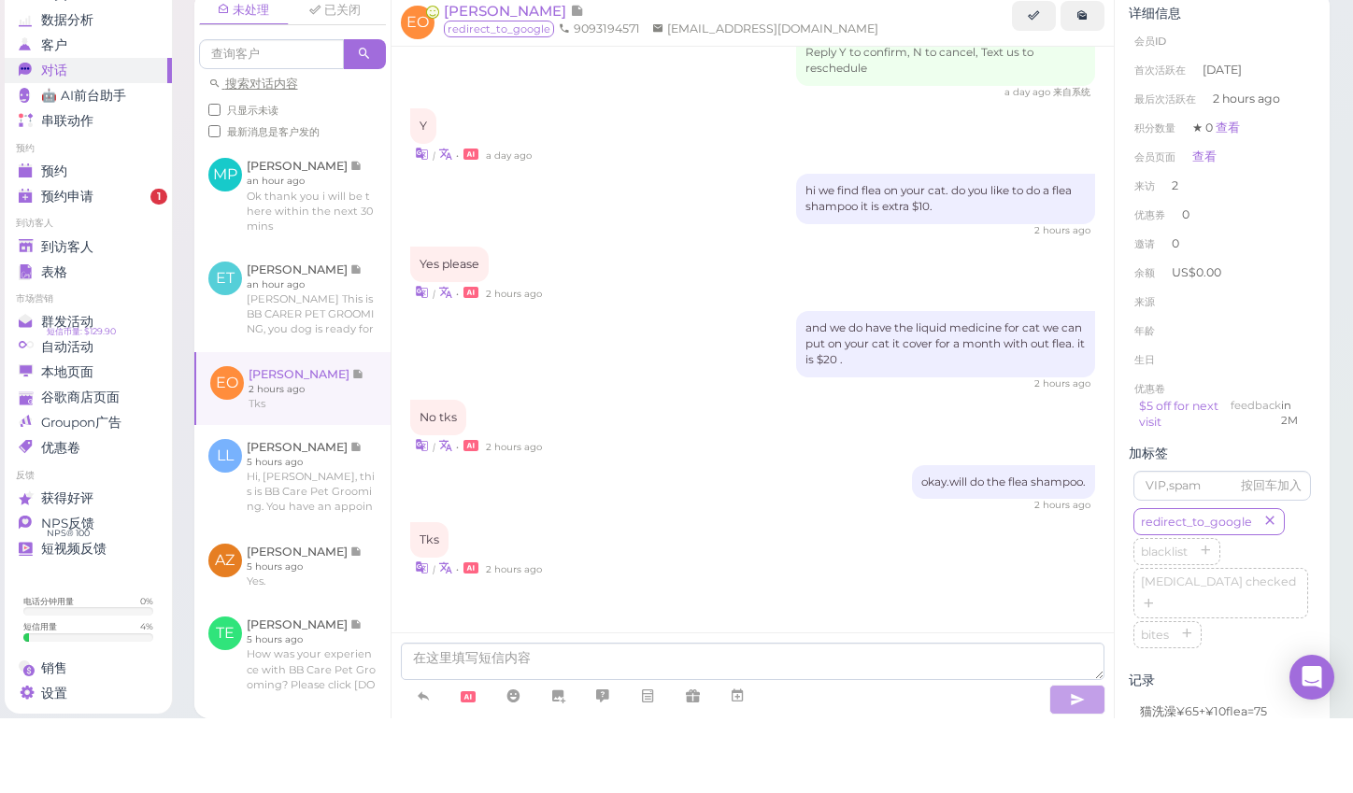
scroll to position [8, 0]
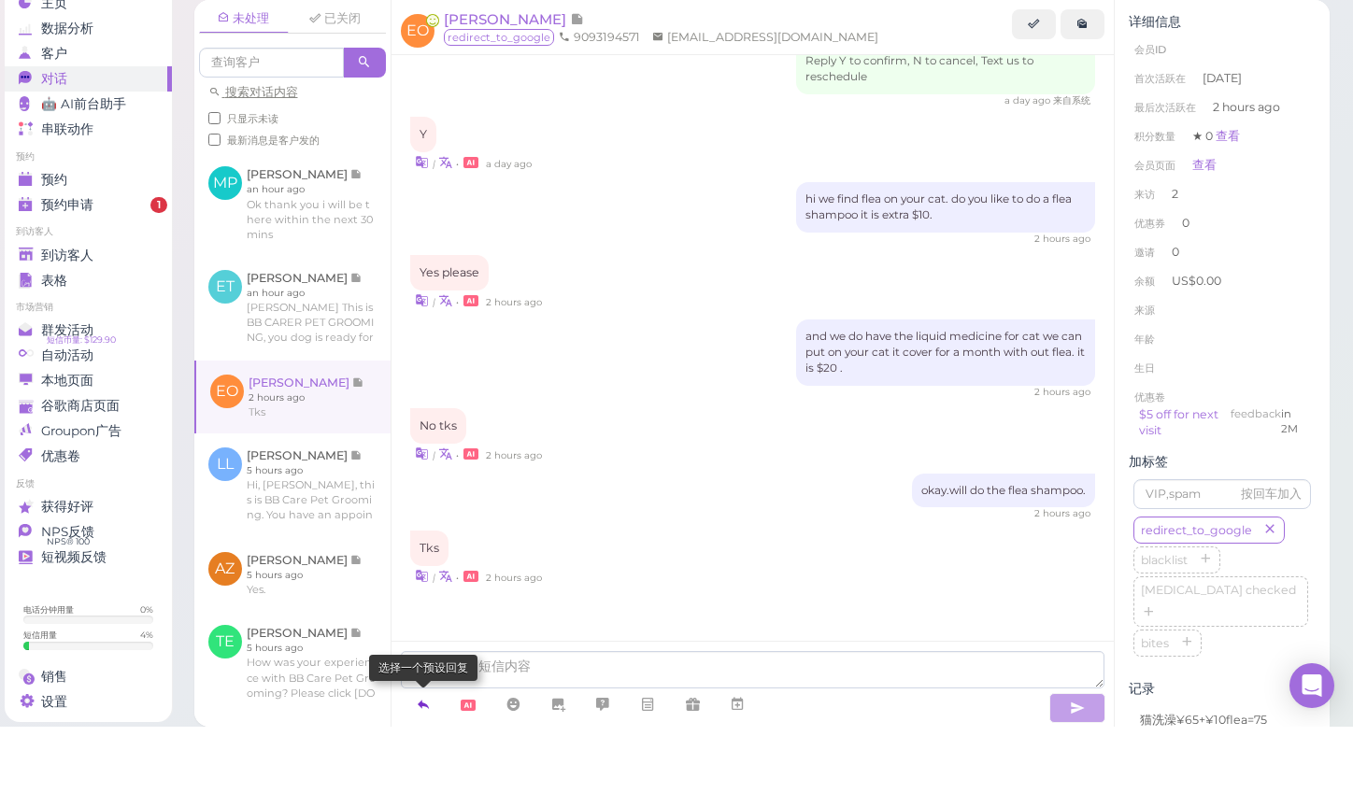
click at [430, 761] on icon at bounding box center [423, 770] width 15 height 19
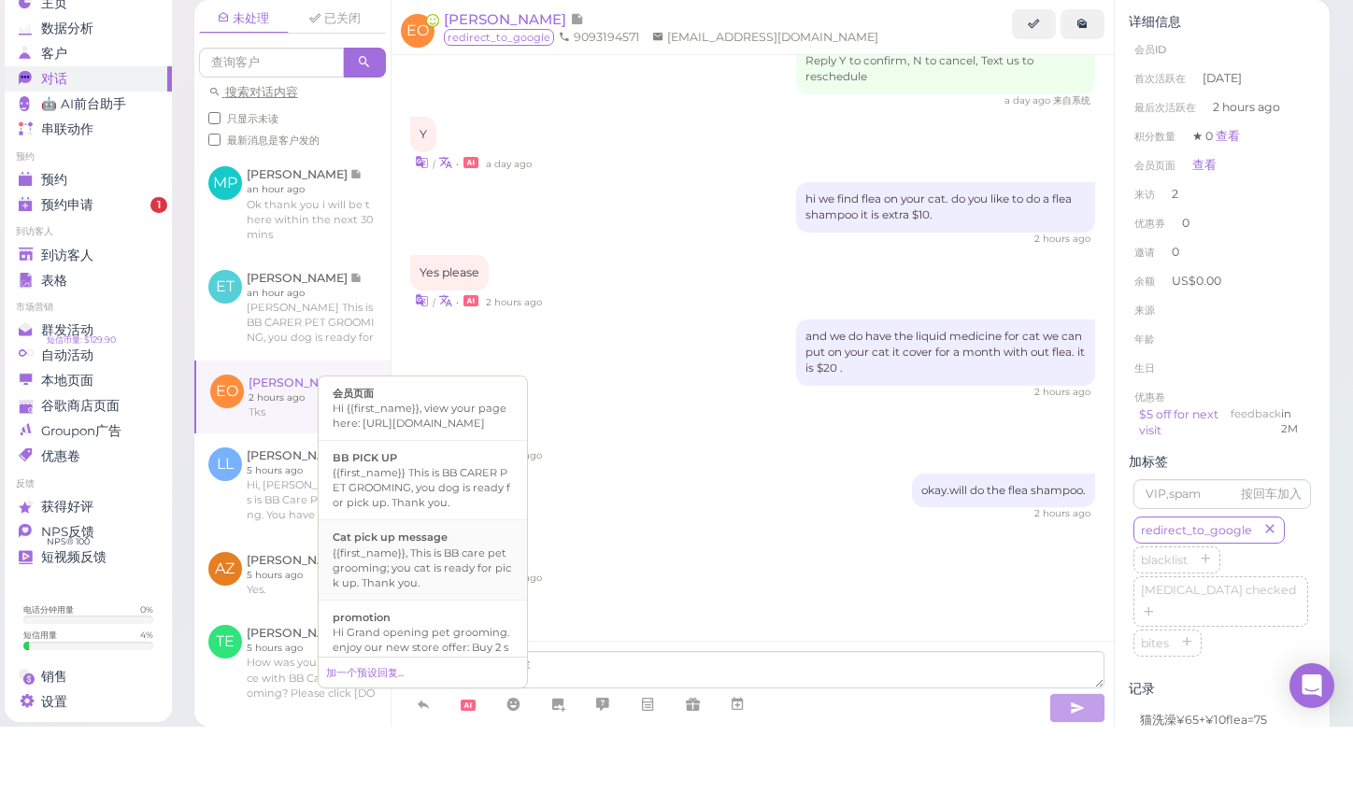
click at [482, 612] on div "{{first_name}}, This is BB care pet grooming; you cat is ready for pick up. Tha…" at bounding box center [423, 634] width 180 height 45
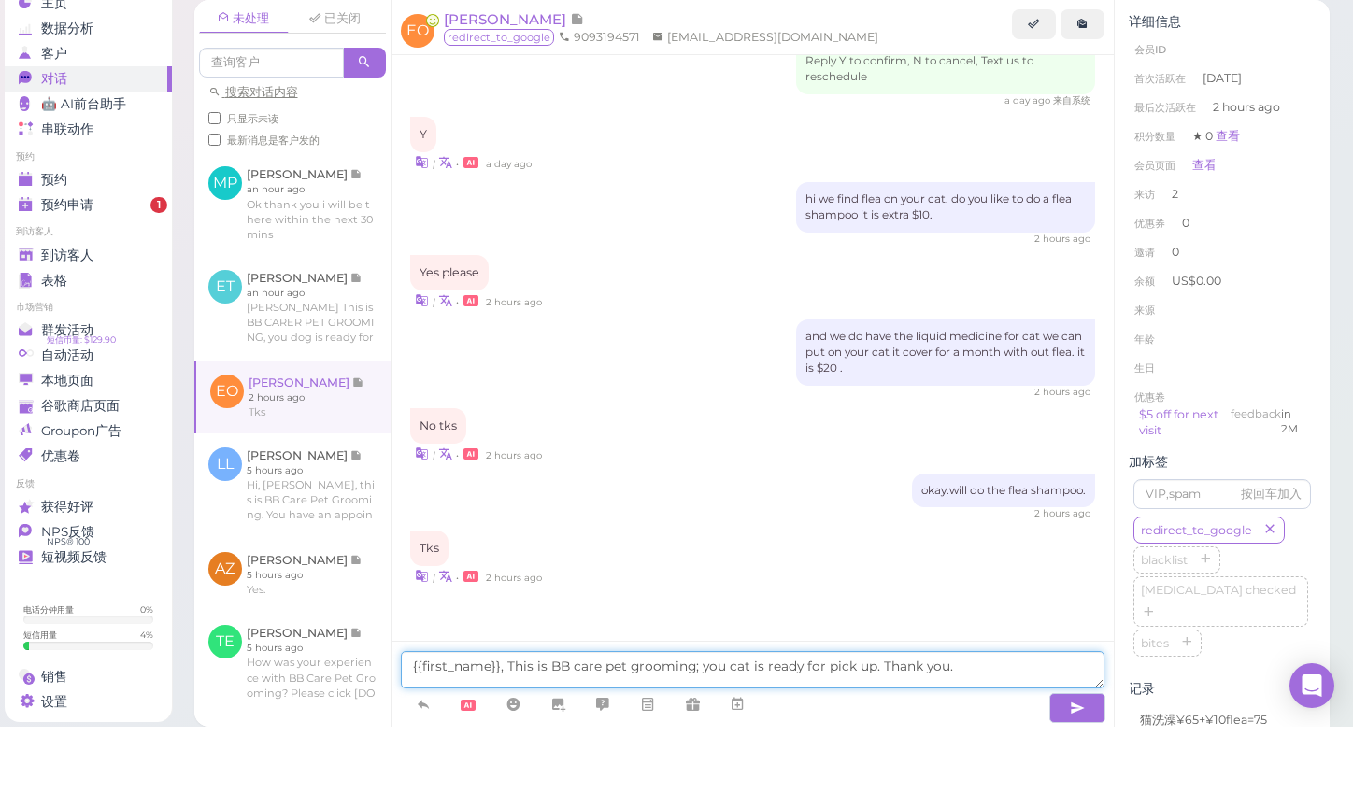
drag, startPoint x: 502, startPoint y: 663, endPoint x: 413, endPoint y: 661, distance: 88.8
click at [413, 718] on textarea "{{first_name}}, This is BB care pet grooming; you cat is ready for pick up. Tha…" at bounding box center [753, 736] width 704 height 37
type textarea "This is BB care pet grooming; you cat is ready for pick up. Thank you."
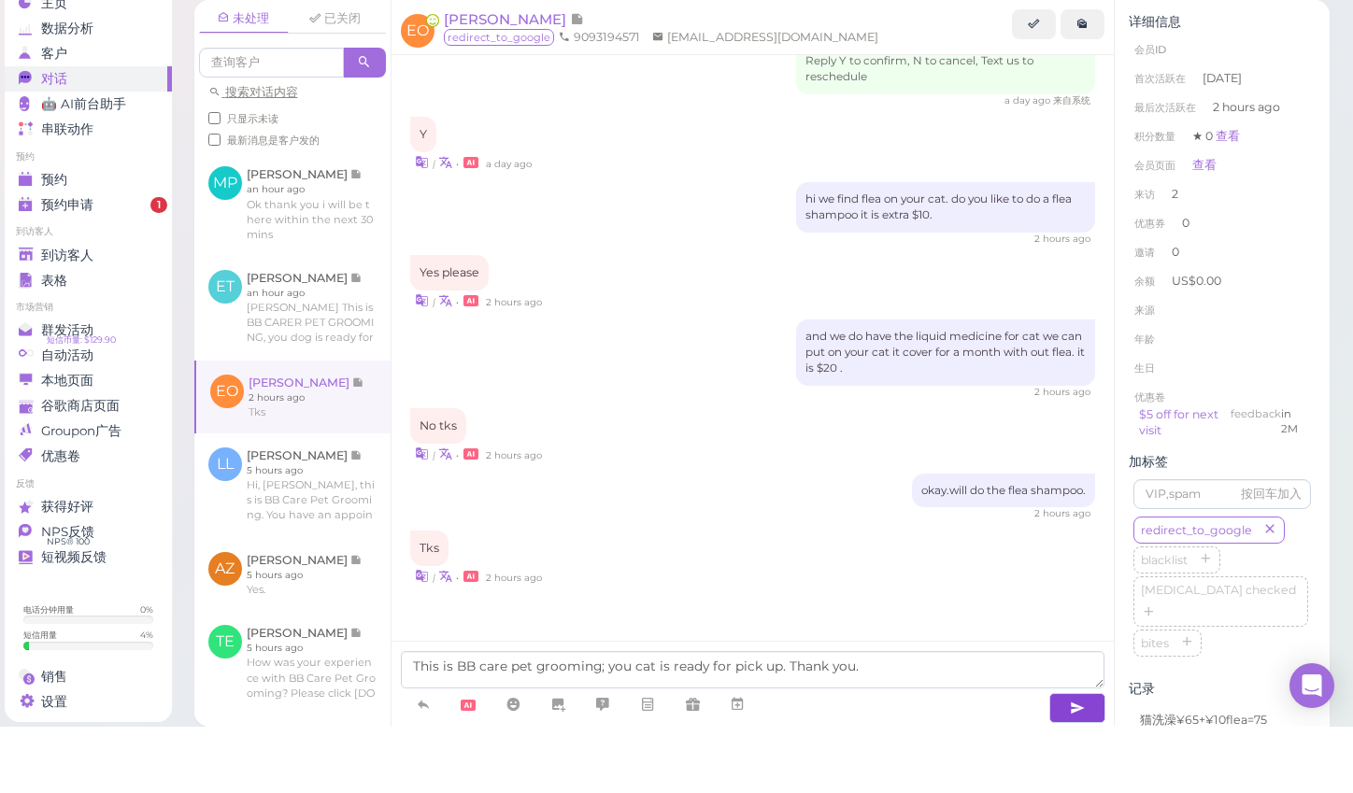
click at [1080, 760] on button "button" at bounding box center [1077, 775] width 56 height 30
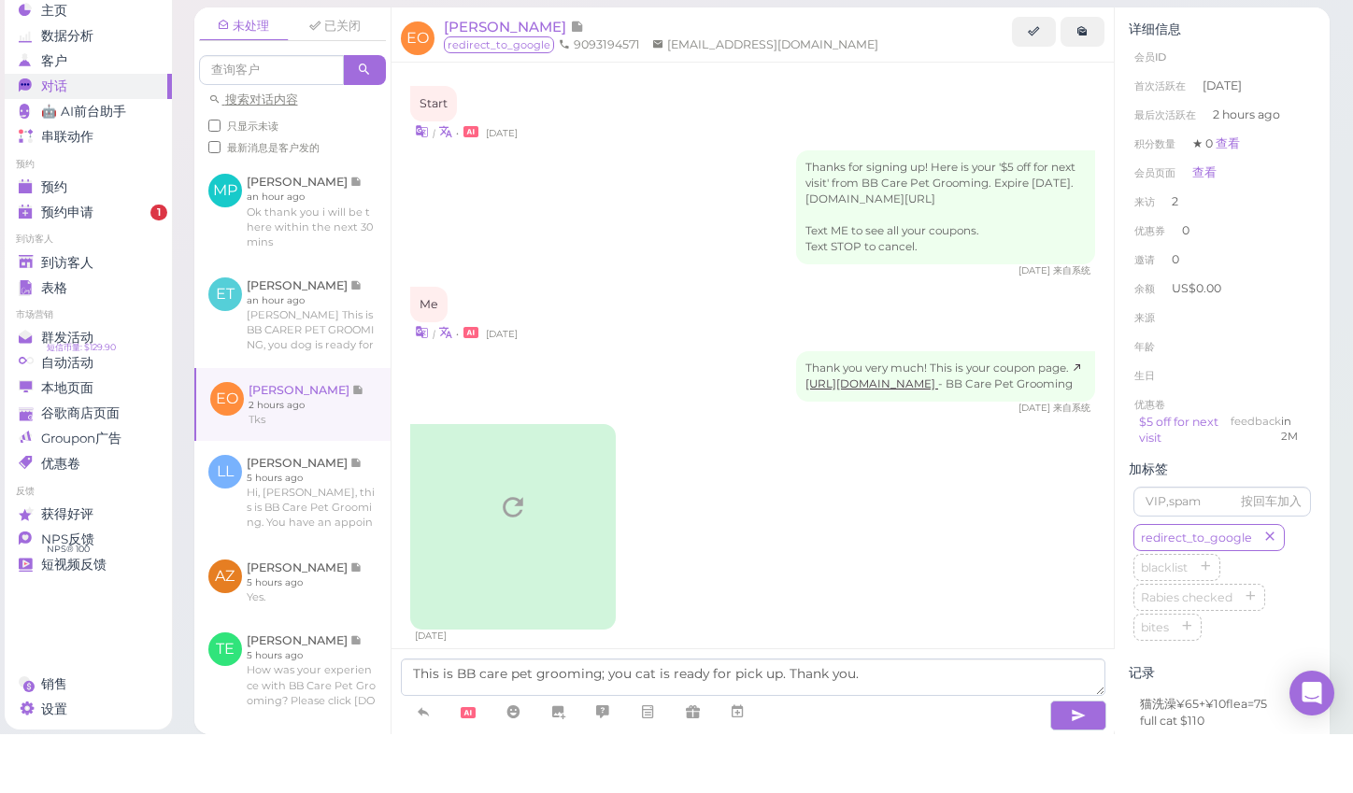
scroll to position [2424, 0]
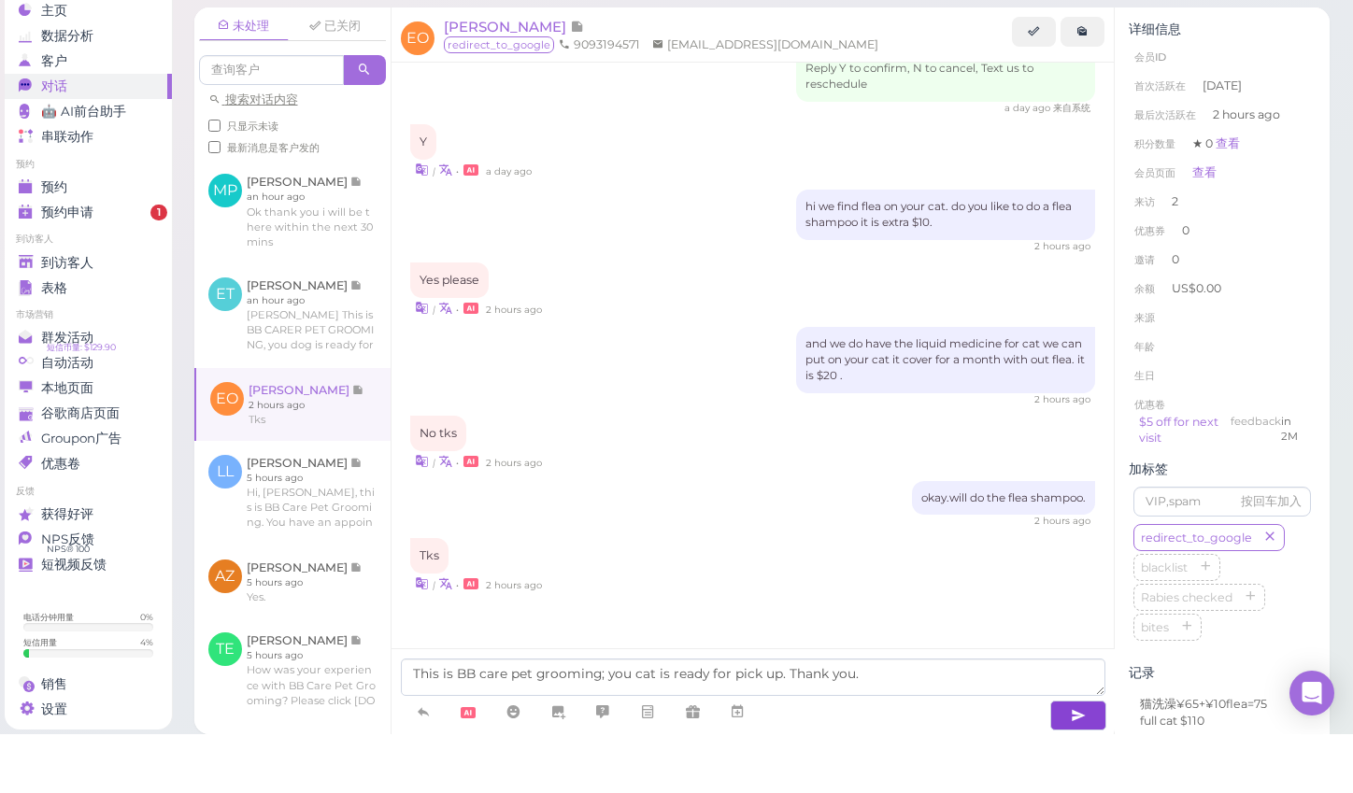
click at [1080, 765] on icon "button" at bounding box center [1078, 774] width 15 height 19
